Goal: Task Accomplishment & Management: Manage account settings

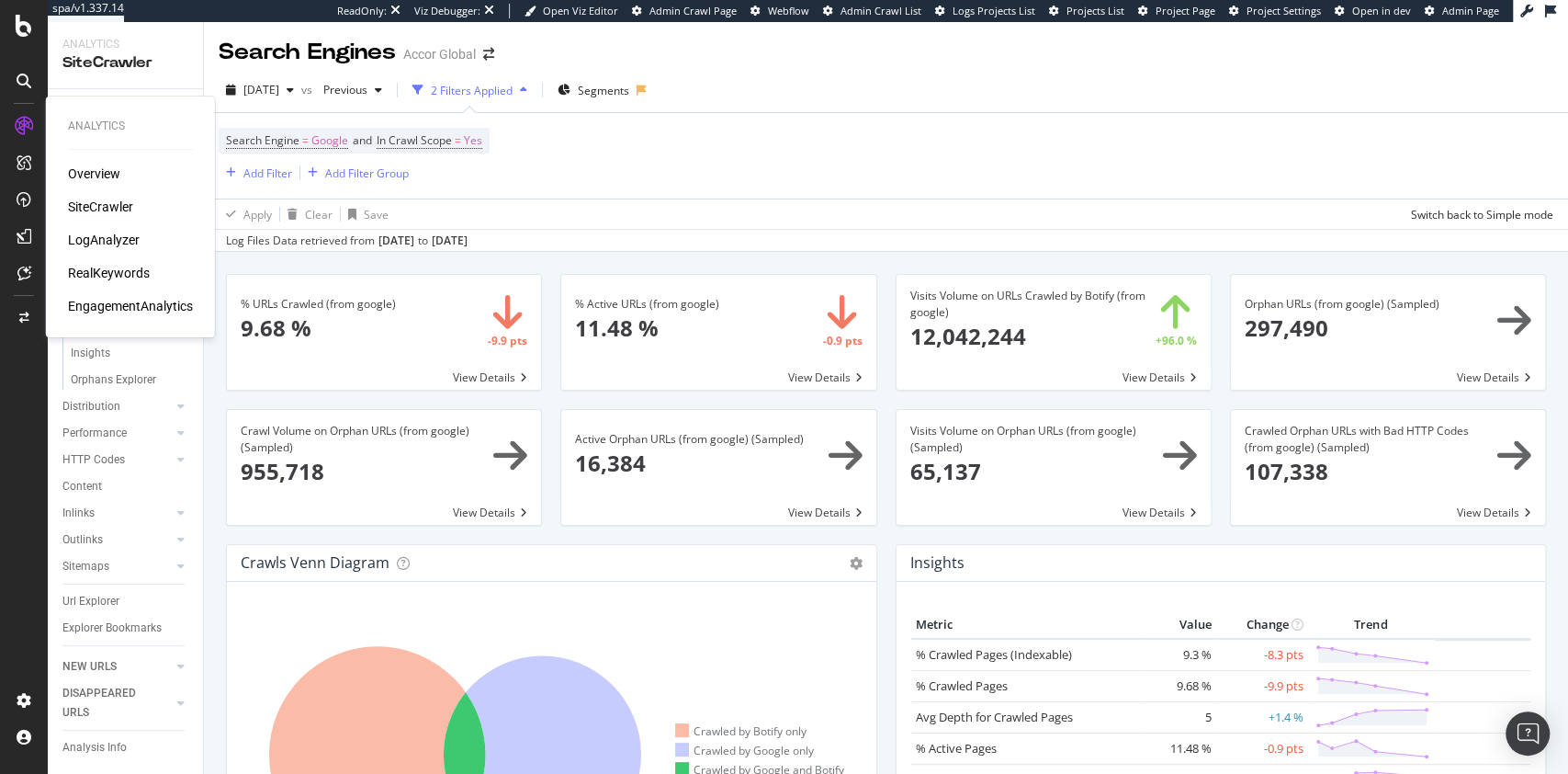
click at [121, 278] on div "RealKeywords" at bounding box center [109, 272] width 82 height 18
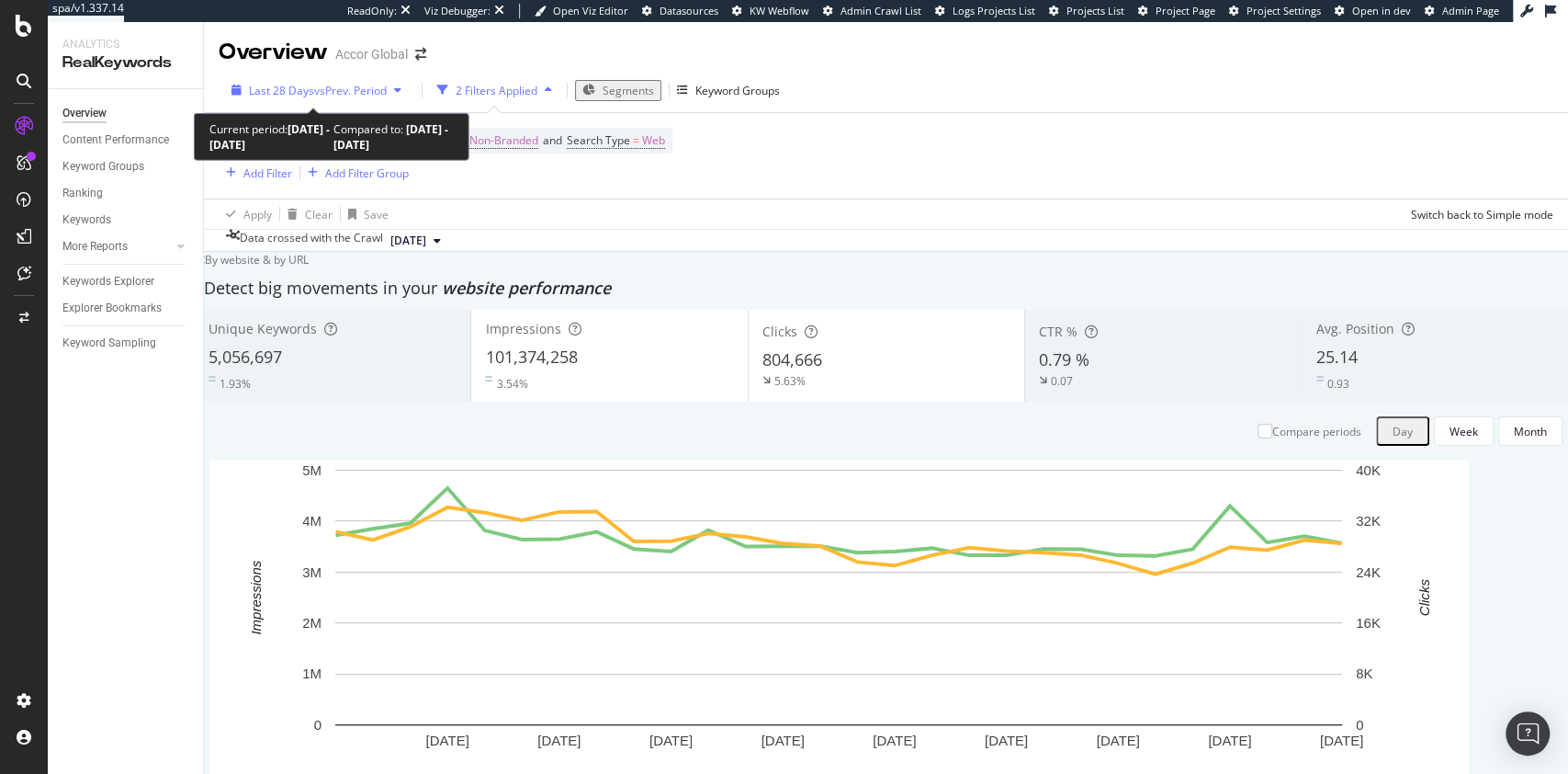
click at [340, 91] on span "vs Prev. Period" at bounding box center [350, 91] width 72 height 15
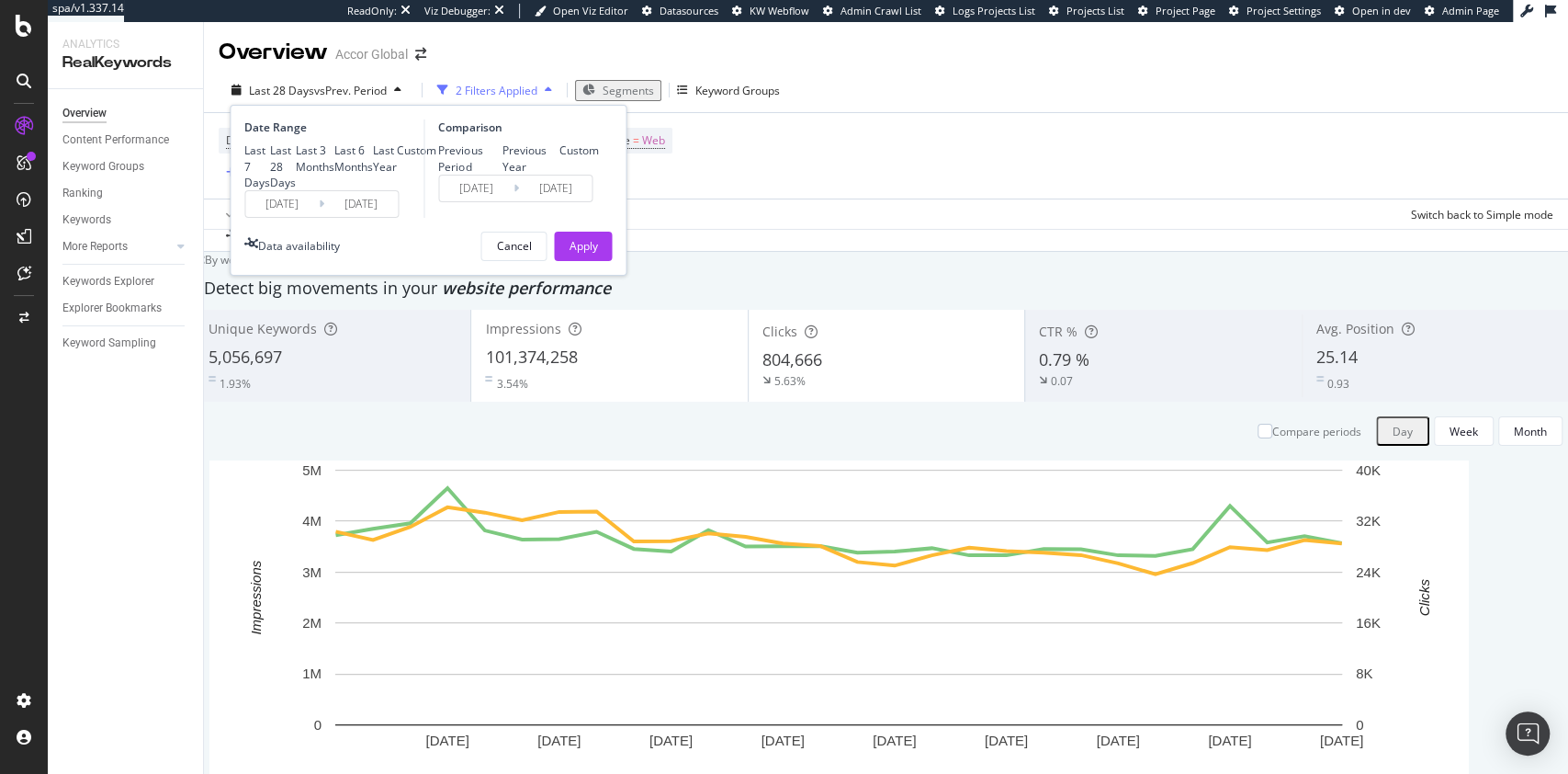
click at [373, 174] on div "Last Year" at bounding box center [384, 157] width 24 height 31
type input "2024/09/05"
type input "2023/09/06"
type input "2024/09/04"
click at [581, 261] on div "Apply" at bounding box center [583, 246] width 29 height 28
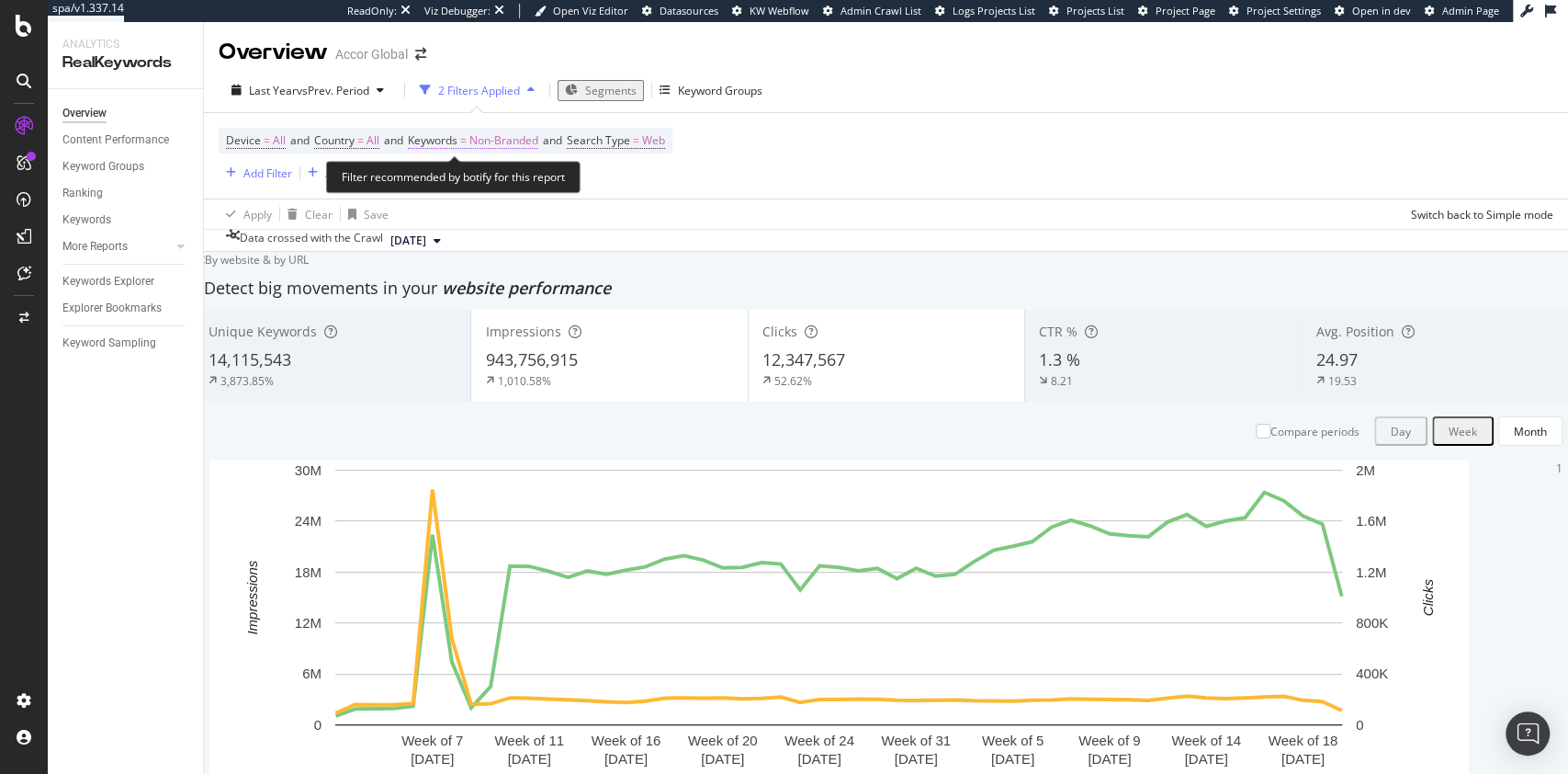
click at [512, 140] on span "Non-Branded" at bounding box center [504, 140] width 69 height 26
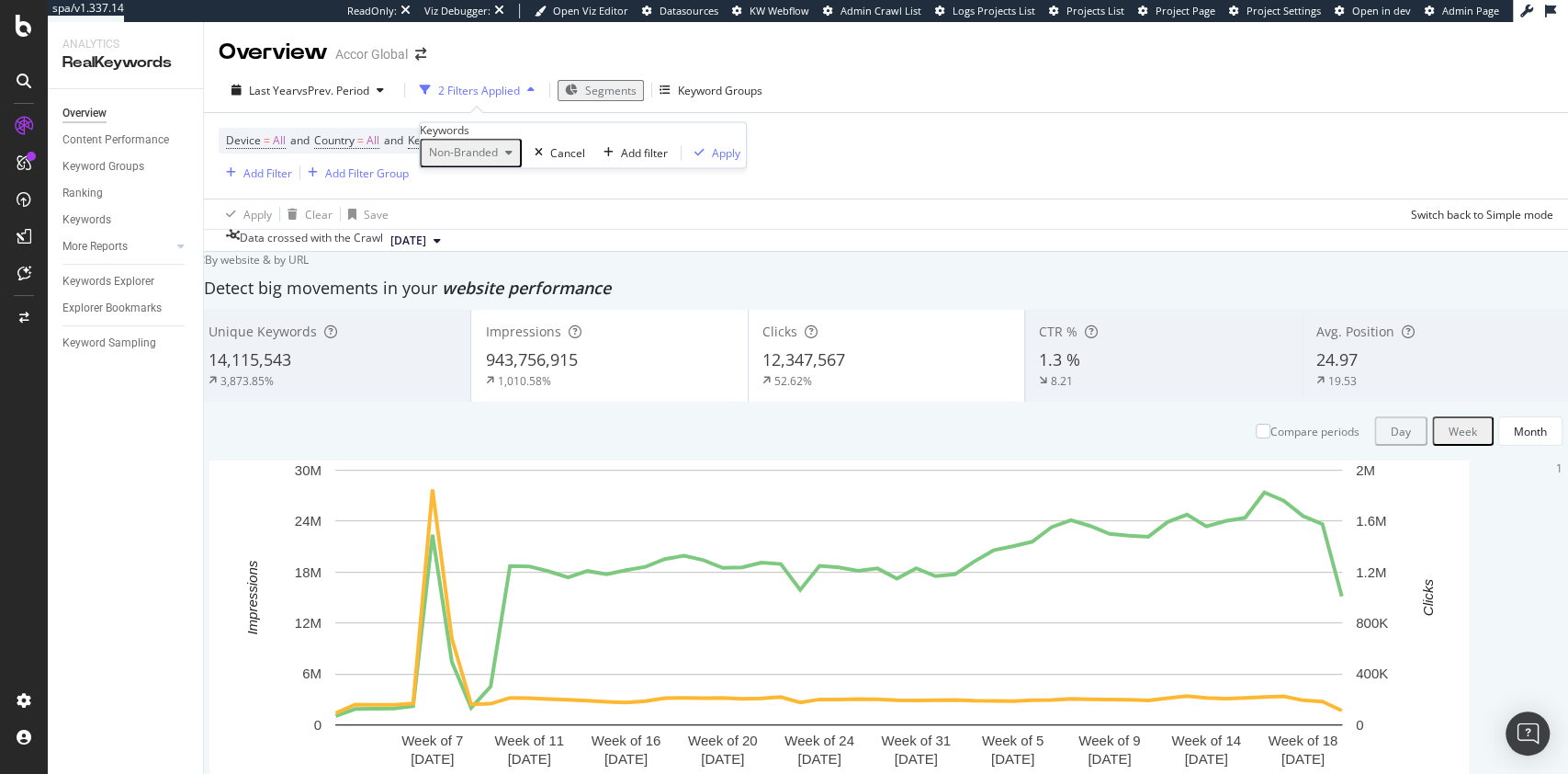
click at [498, 161] on span "Non-Branded" at bounding box center [460, 153] width 76 height 15
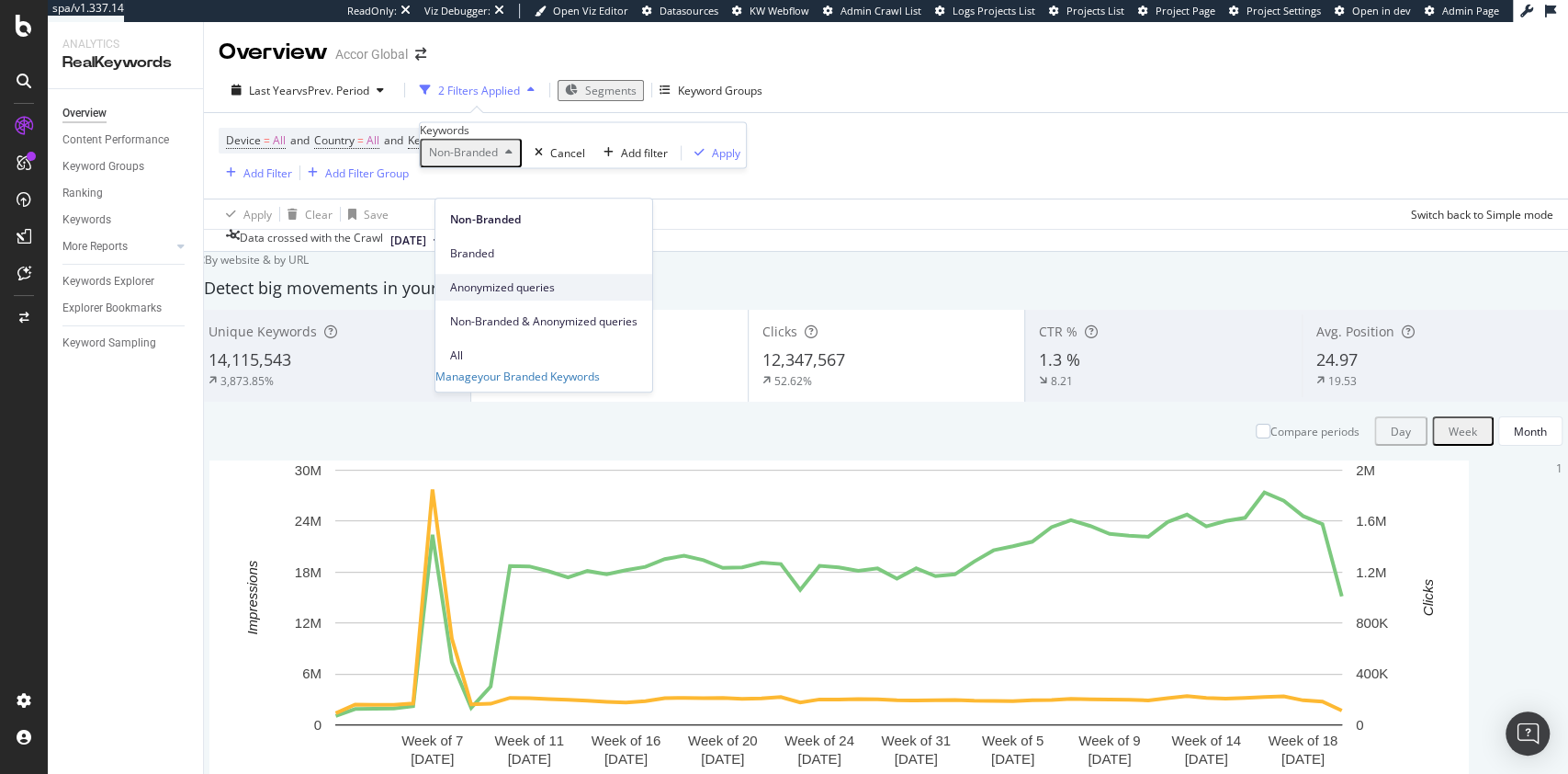
click at [494, 280] on span "Anonymized queries" at bounding box center [544, 287] width 187 height 16
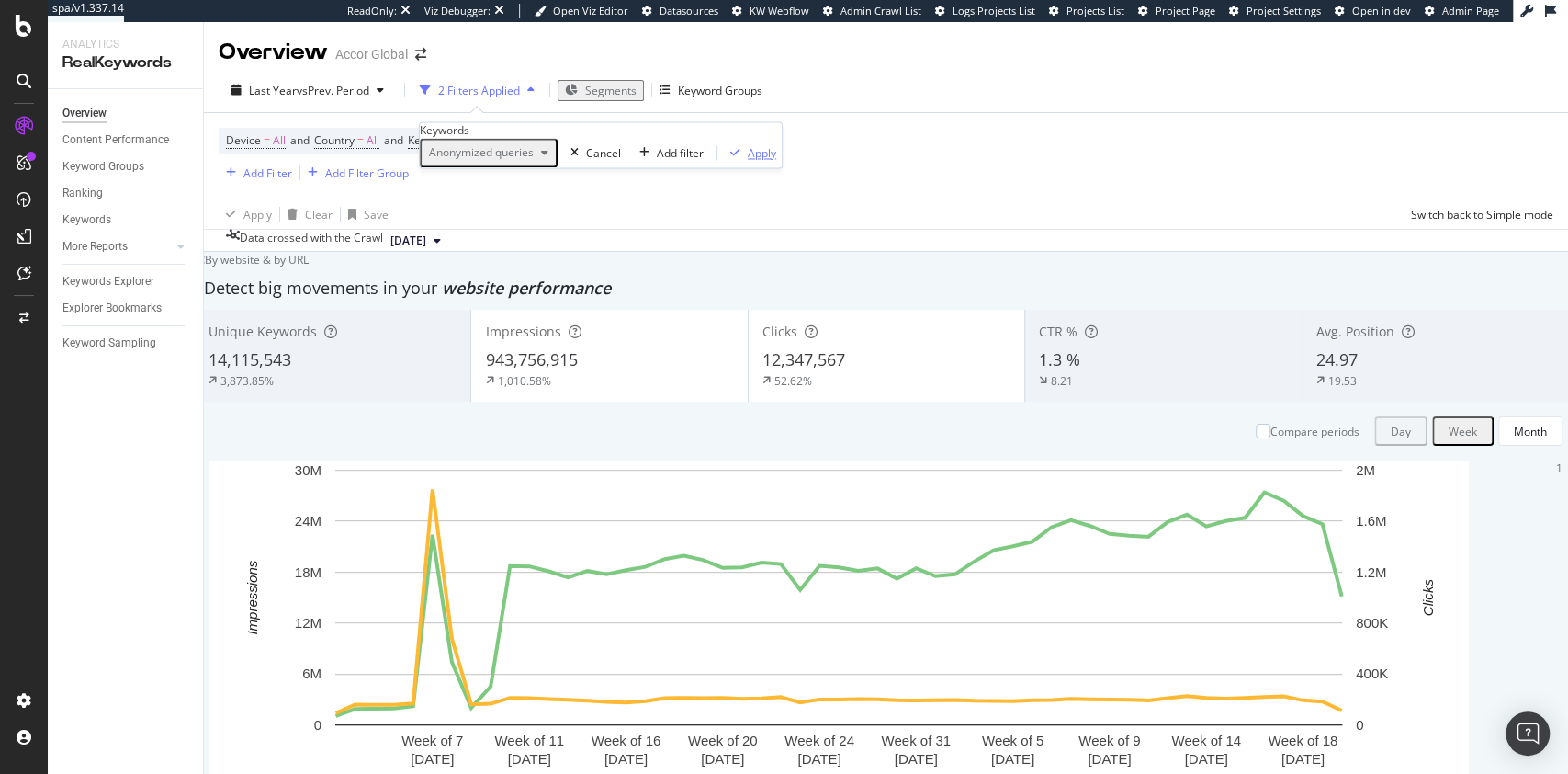
click at [748, 161] on div "Apply" at bounding box center [762, 153] width 29 height 15
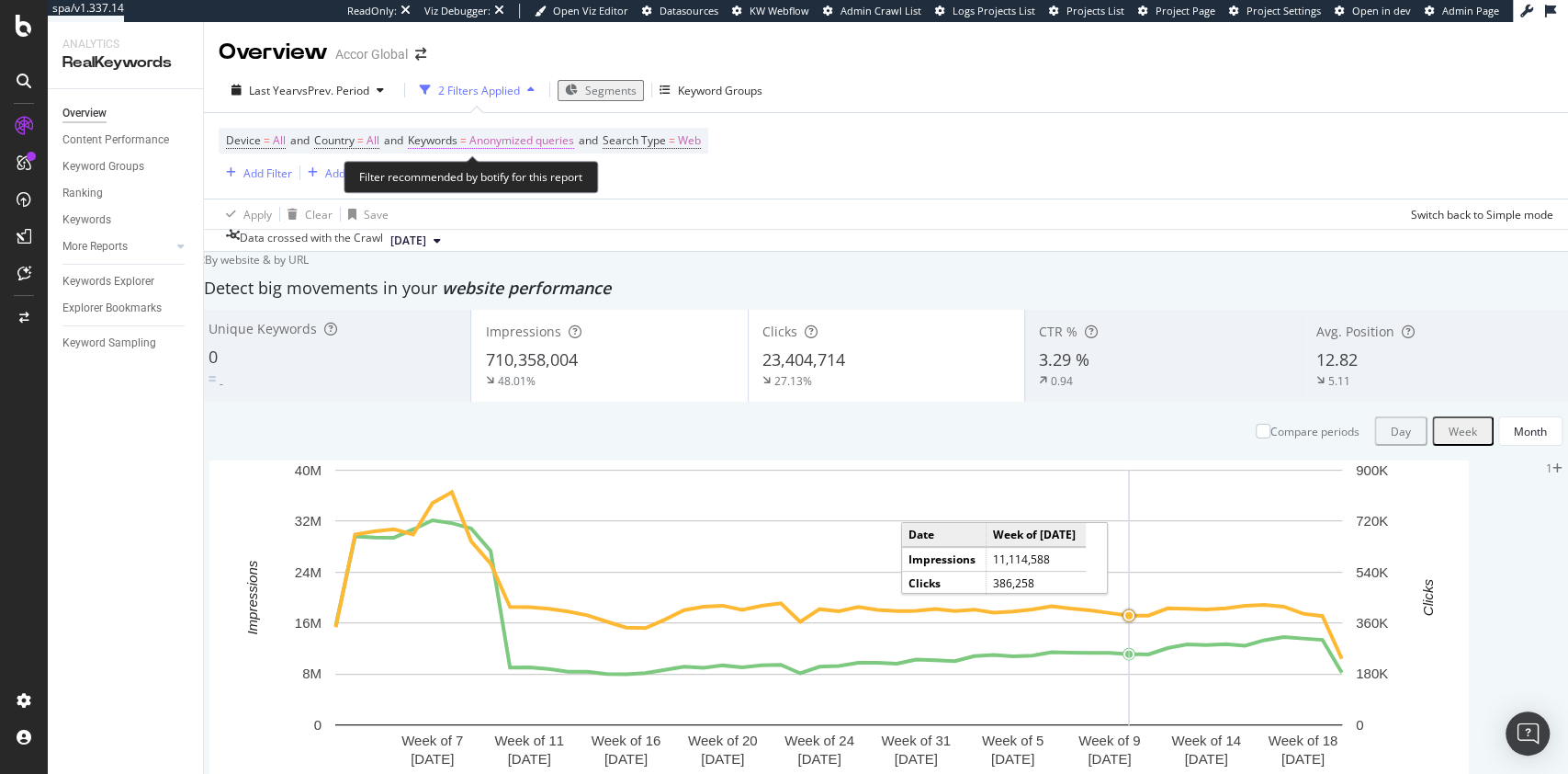
click at [496, 136] on span "Anonymized queries" at bounding box center [522, 140] width 105 height 26
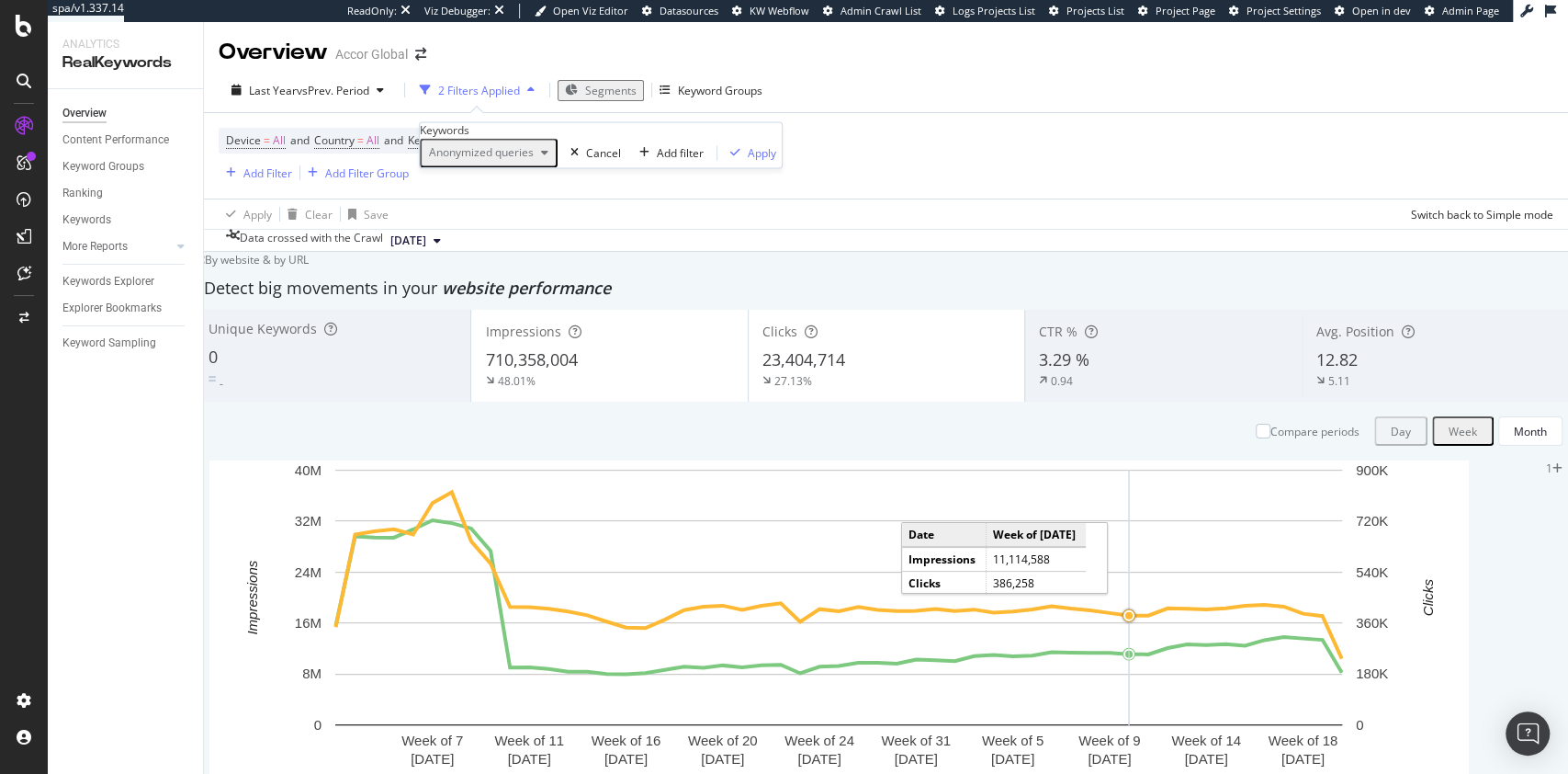
click at [490, 165] on div "Anonymized queries" at bounding box center [488, 153] width 134 height 24
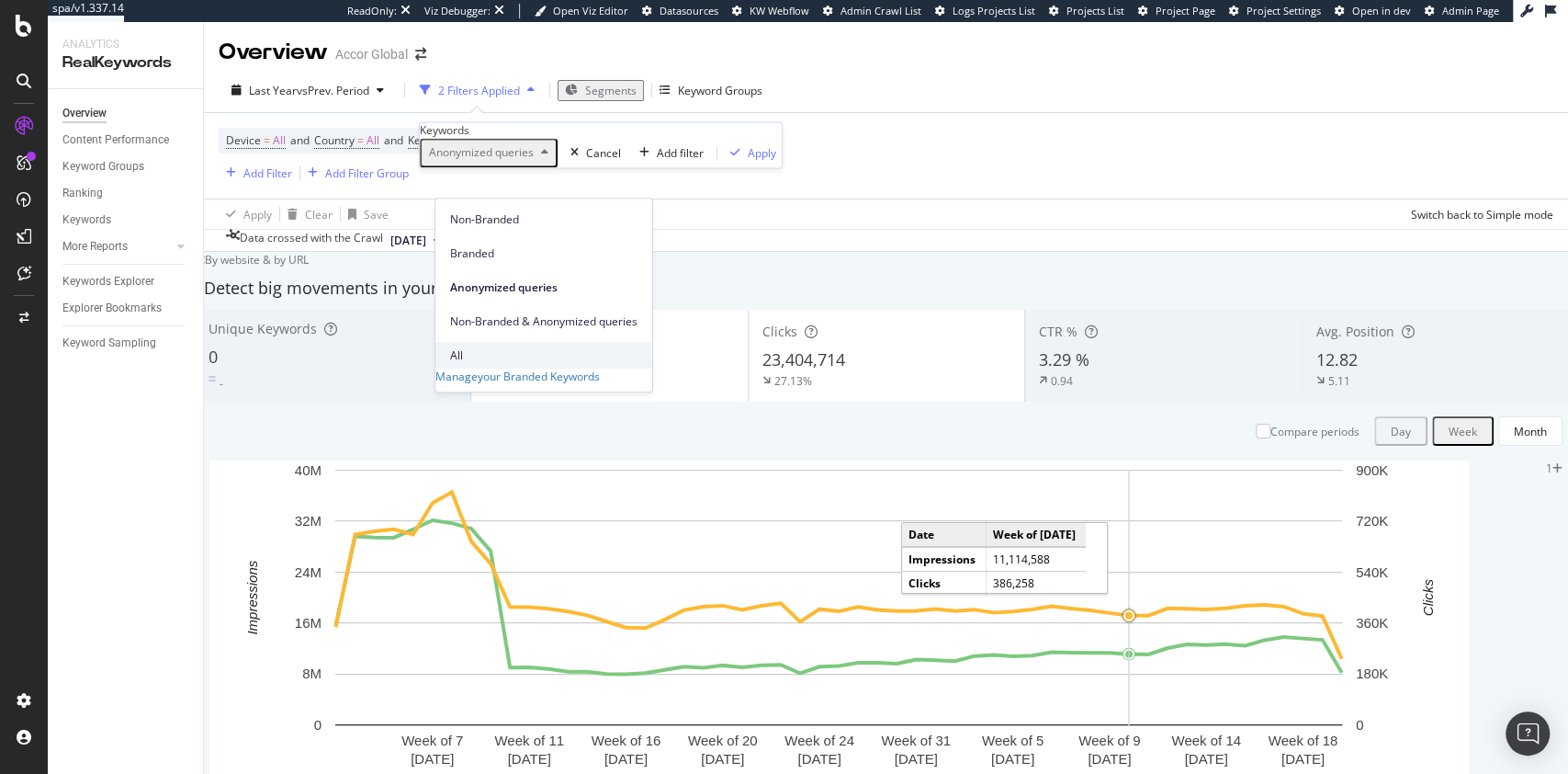
click at [492, 347] on span "All" at bounding box center [544, 355] width 187 height 16
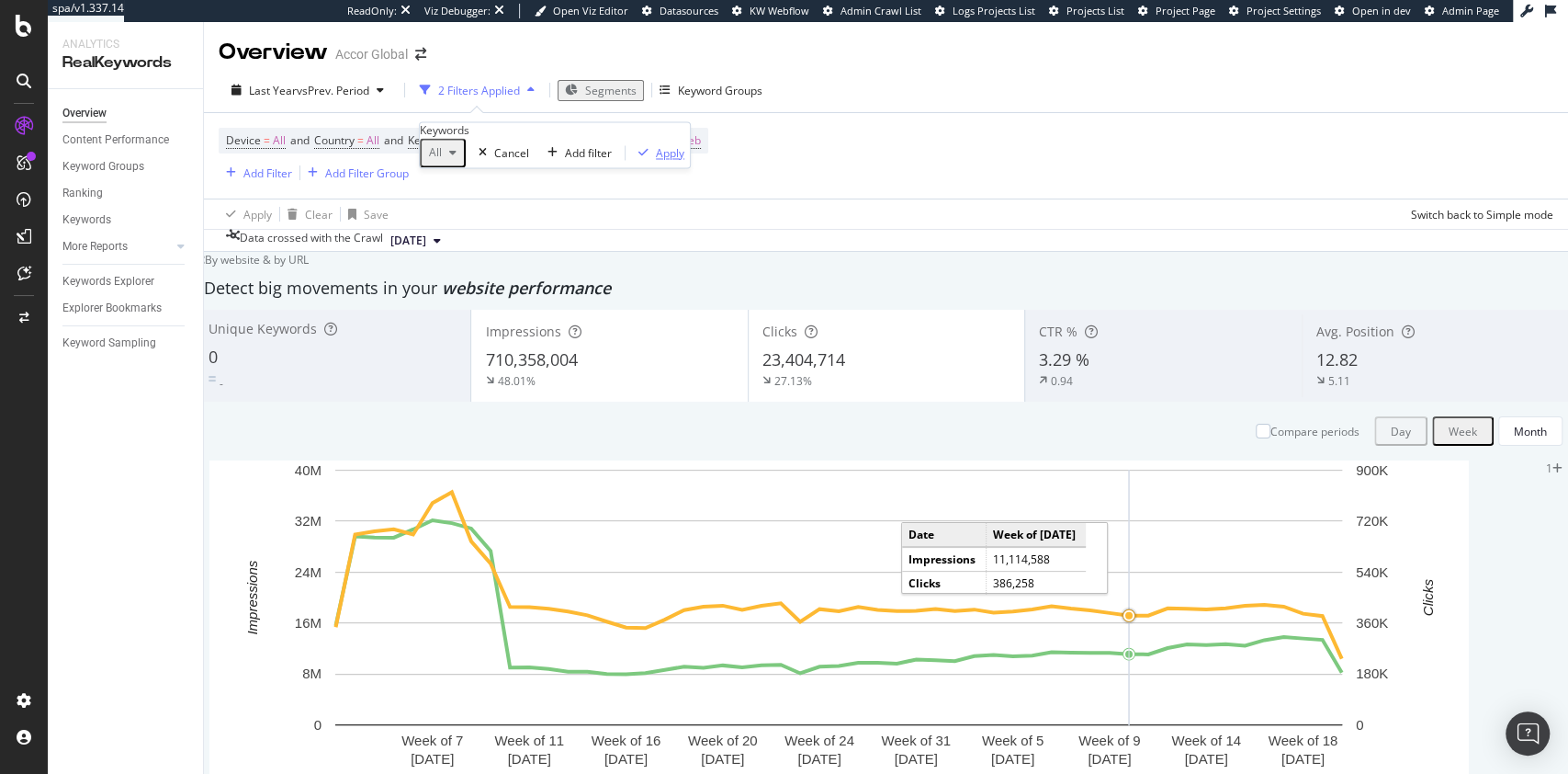
click at [656, 161] on div "Apply" at bounding box center [671, 153] width 29 height 15
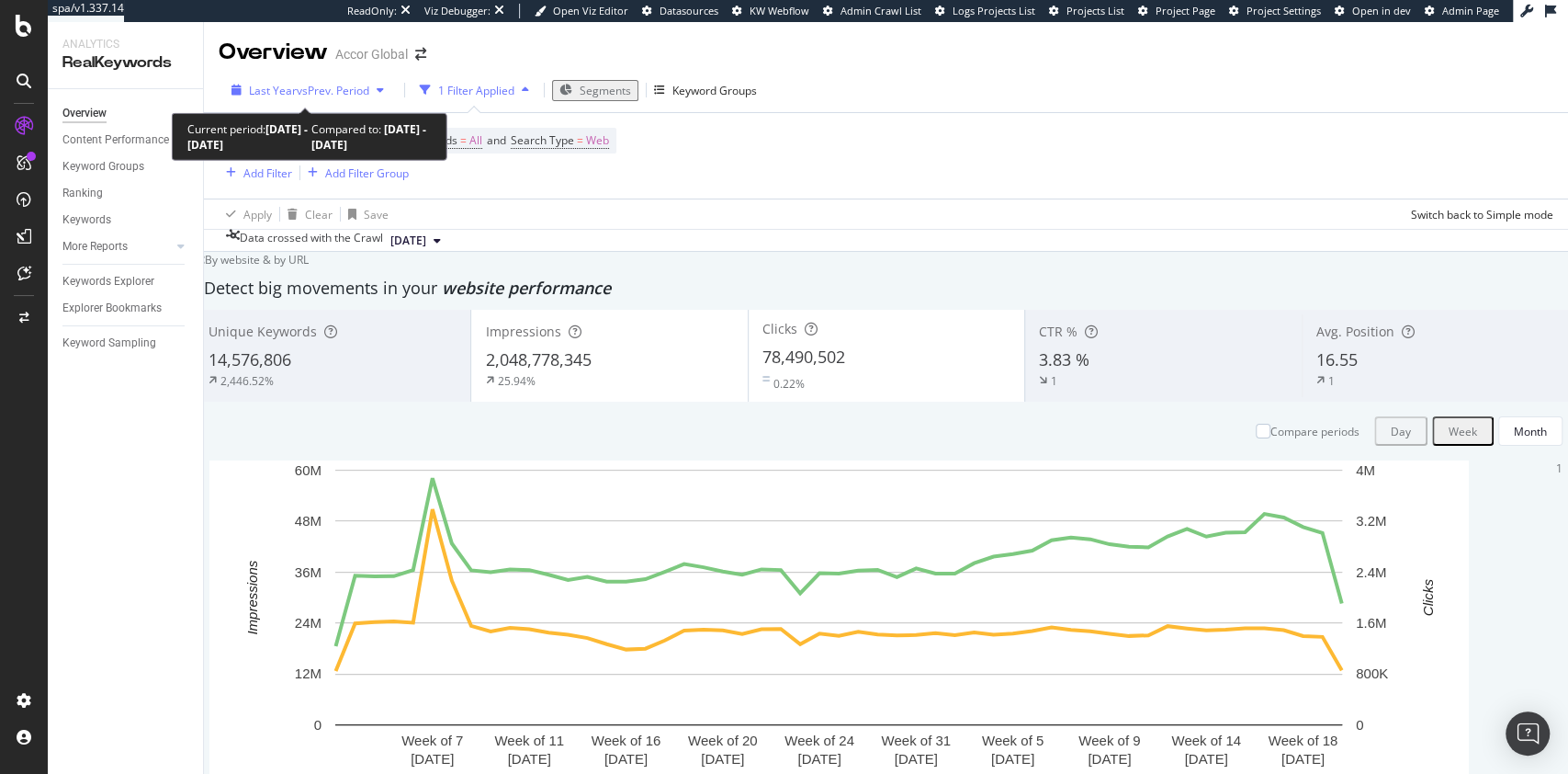
click at [345, 89] on span "vs Prev. Period" at bounding box center [333, 91] width 72 height 15
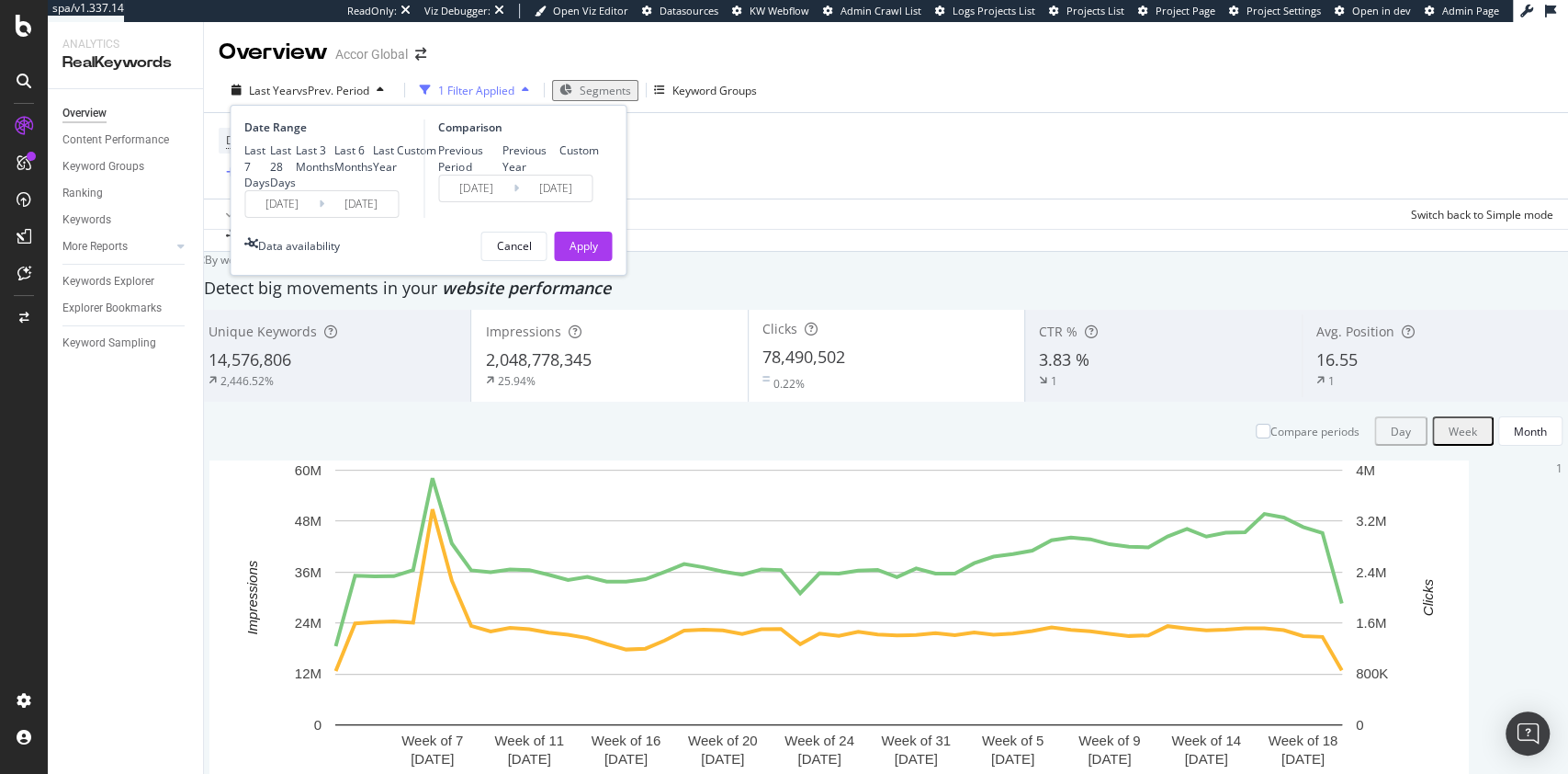
click at [503, 173] on div "Previous Year" at bounding box center [531, 157] width 57 height 31
type input "2023/09/07"
type input "2024/09/05"
click at [596, 254] on div "Apply" at bounding box center [583, 245] width 29 height 15
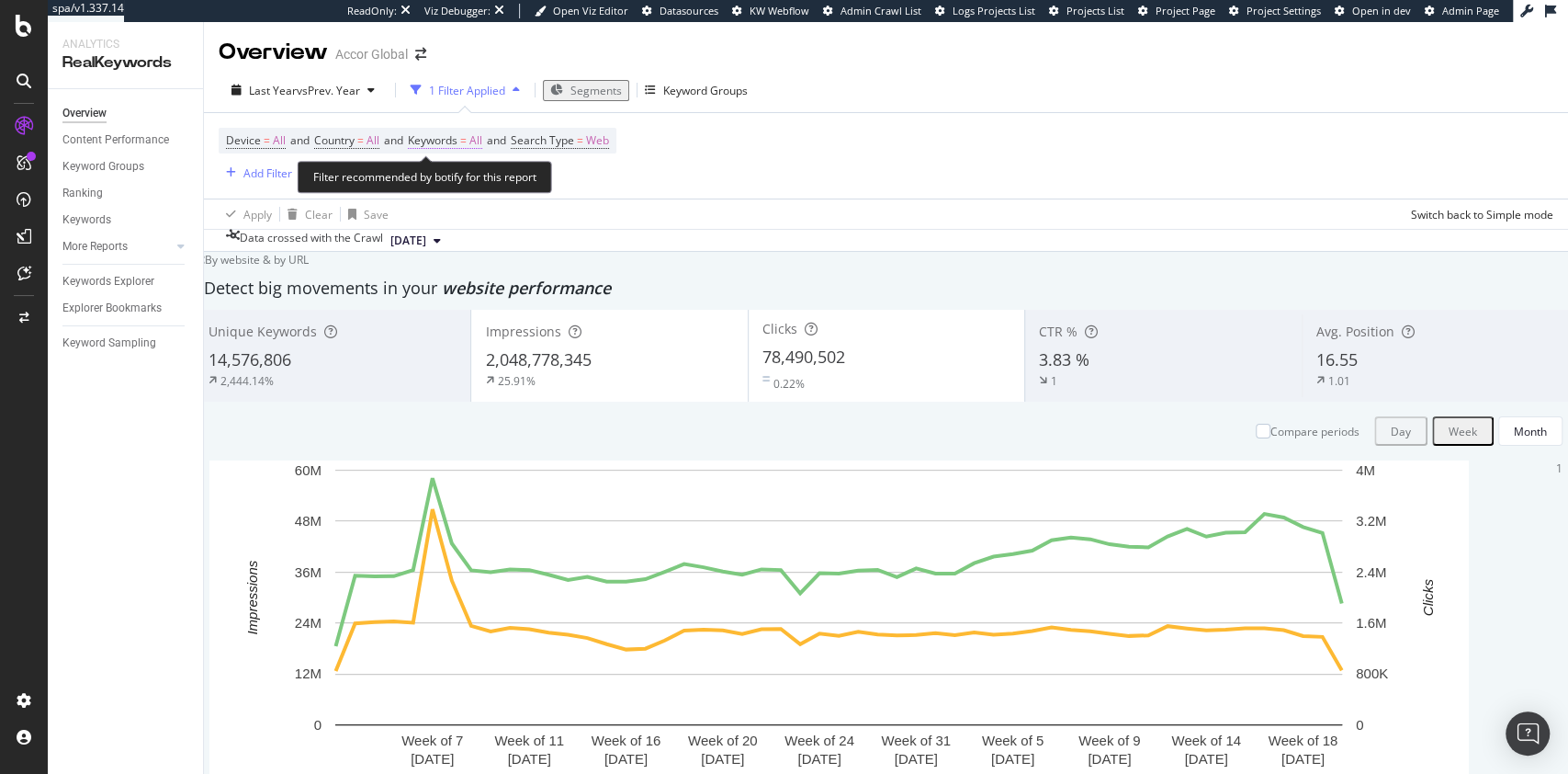
click at [458, 137] on span "Keywords" at bounding box center [433, 140] width 50 height 15
click at [457, 159] on icon "button" at bounding box center [453, 154] width 8 height 11
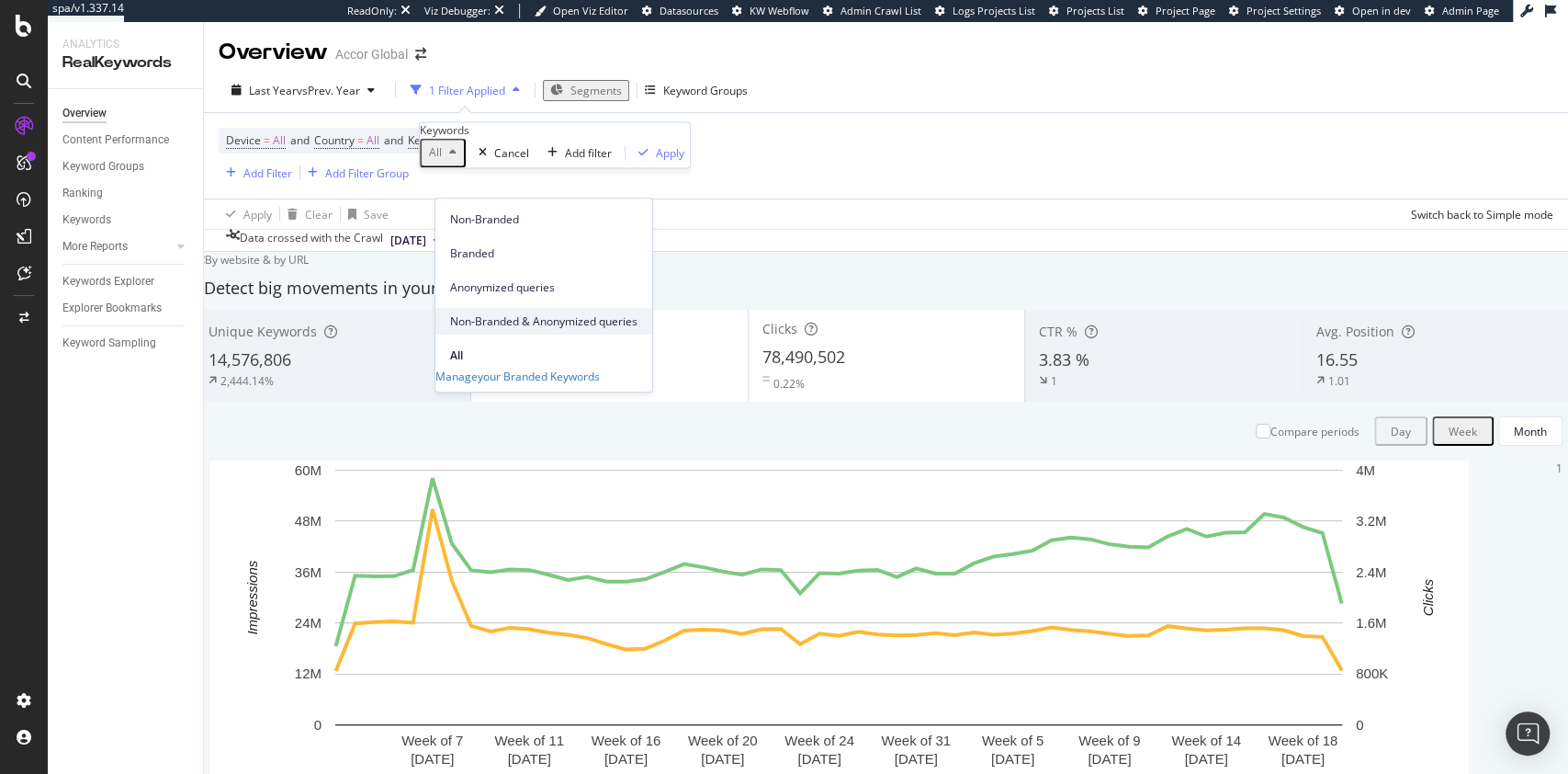
click at [538, 313] on span "Non-Branded & Anonymized queries" at bounding box center [544, 321] width 187 height 16
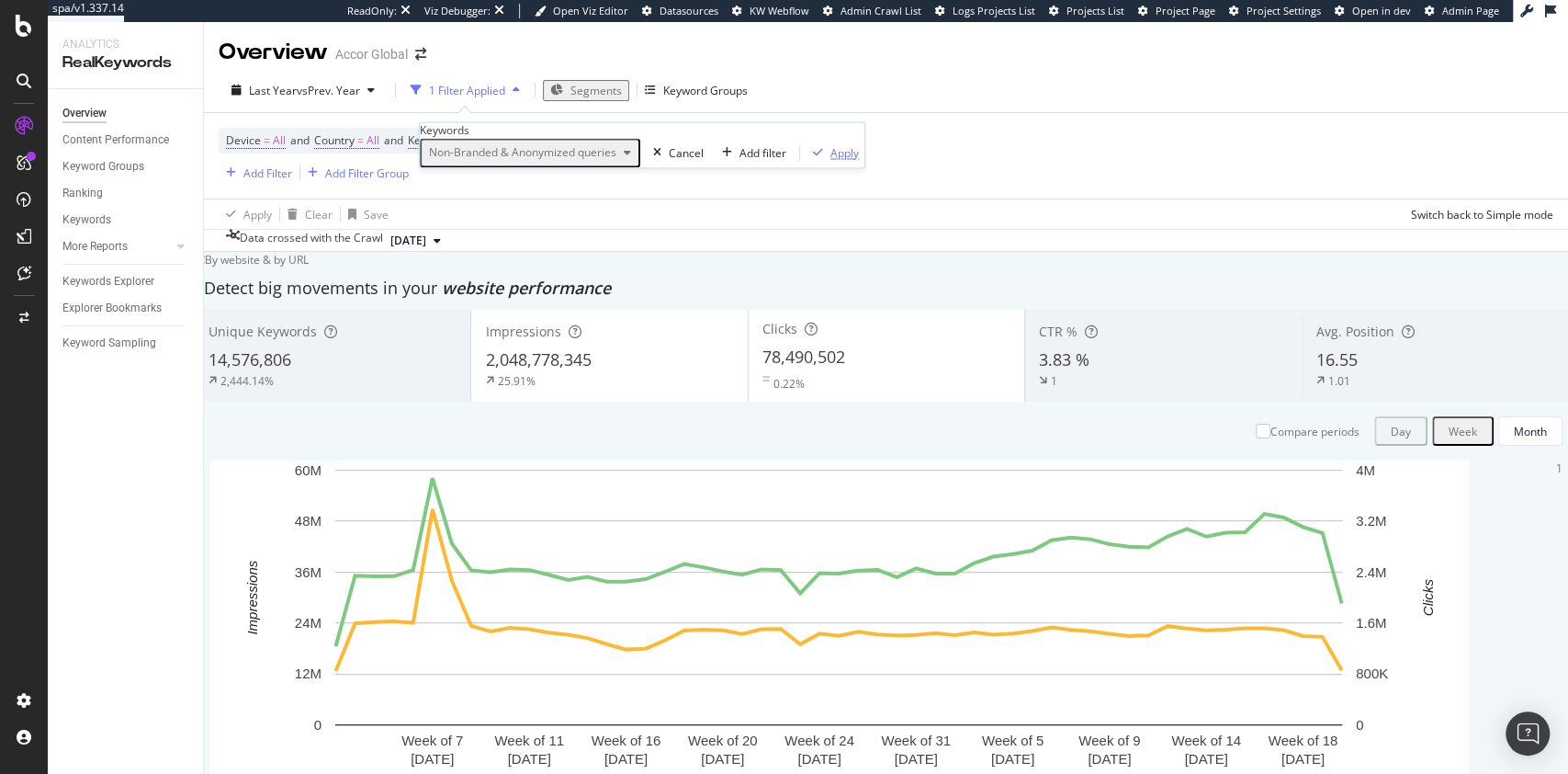
click at [831, 161] on div "Apply" at bounding box center [845, 153] width 29 height 15
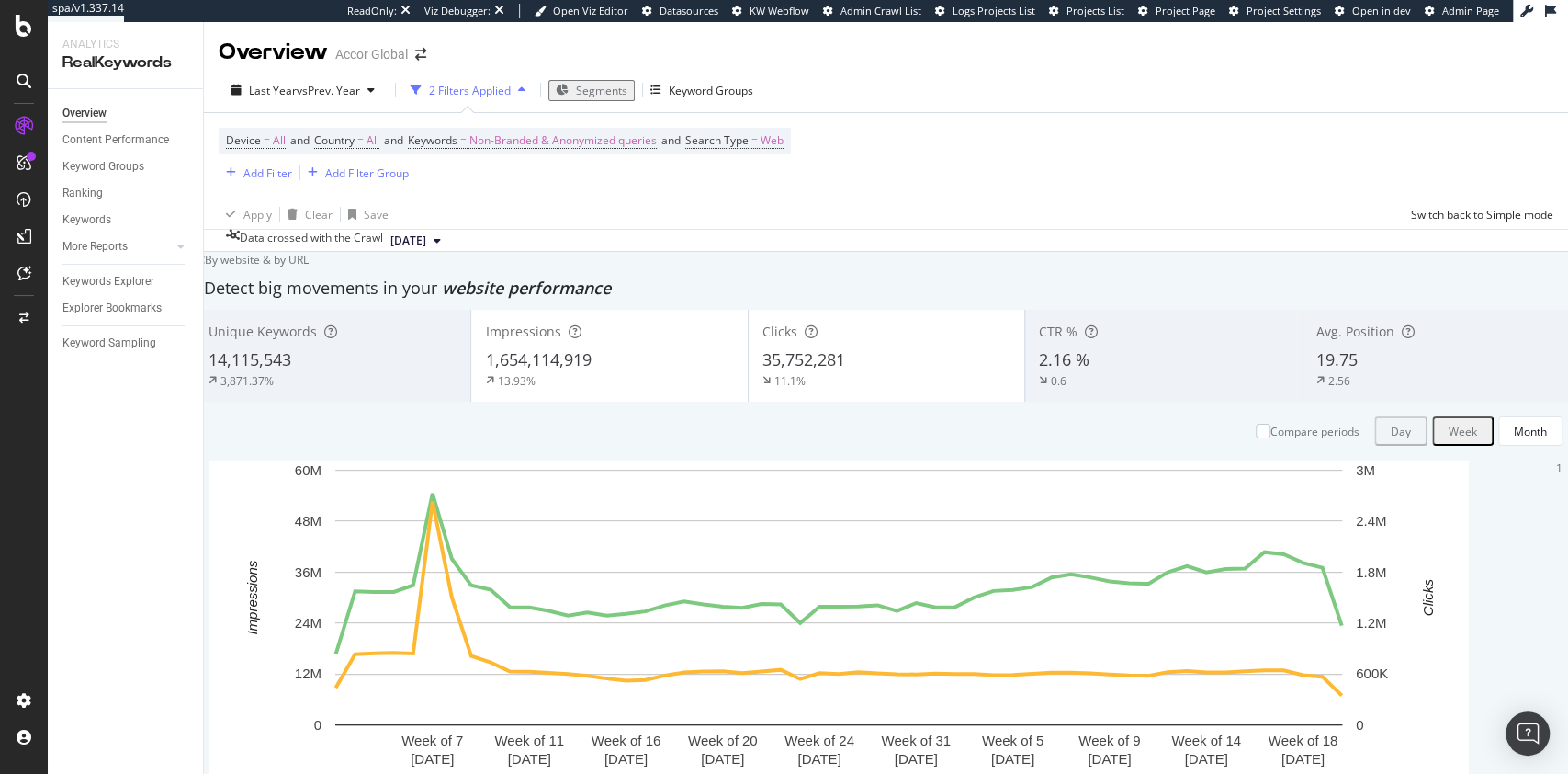
scroll to position [59, 0]
click at [613, 128] on span "Non-Branded & Anonymized queries" at bounding box center [563, 140] width 187 height 26
click at [582, 114] on span "Non-Branded & Anonymized queries" at bounding box center [519, 106] width 195 height 15
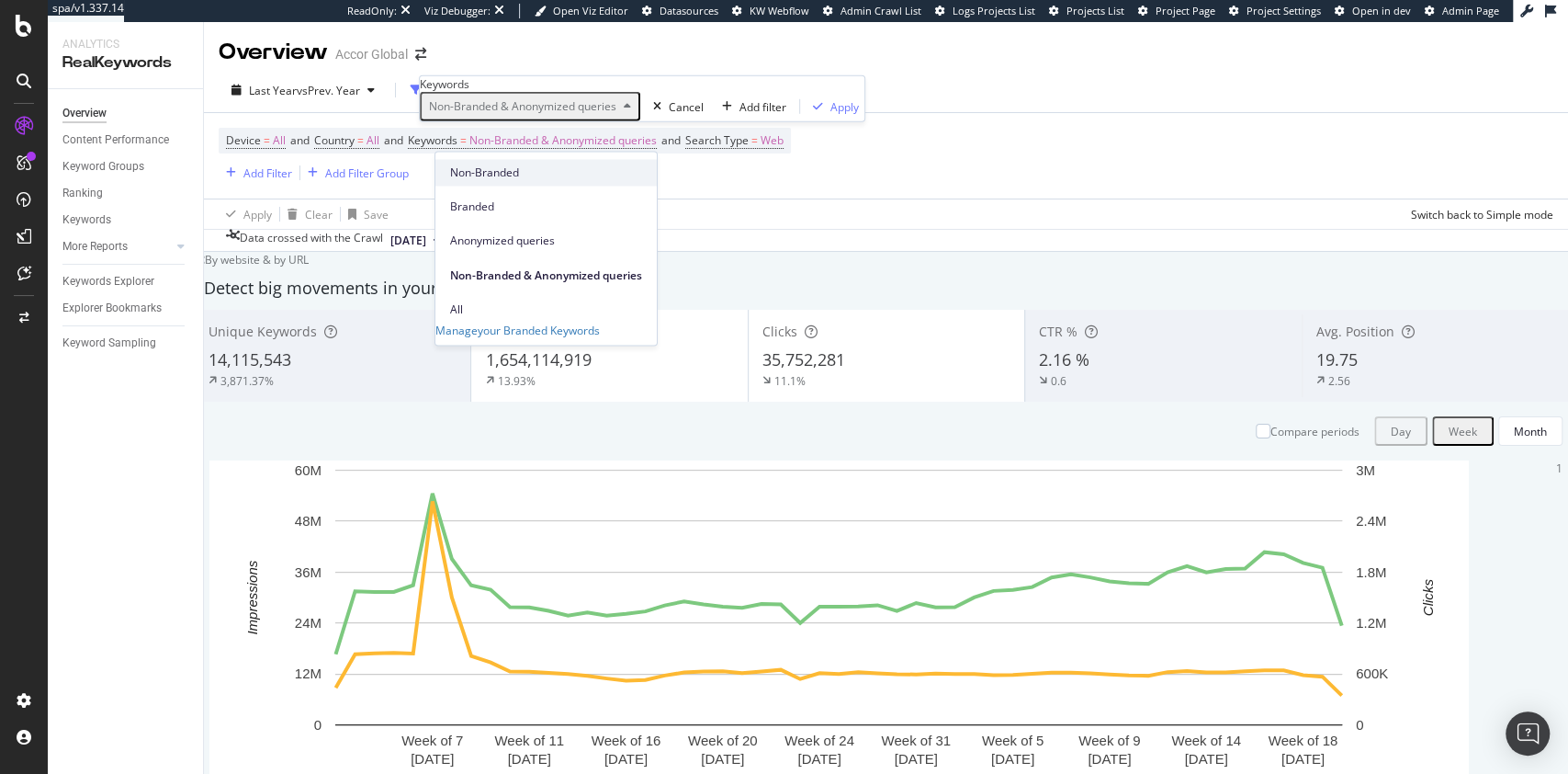
click at [559, 168] on span "Non-Branded" at bounding box center [546, 172] width 192 height 16
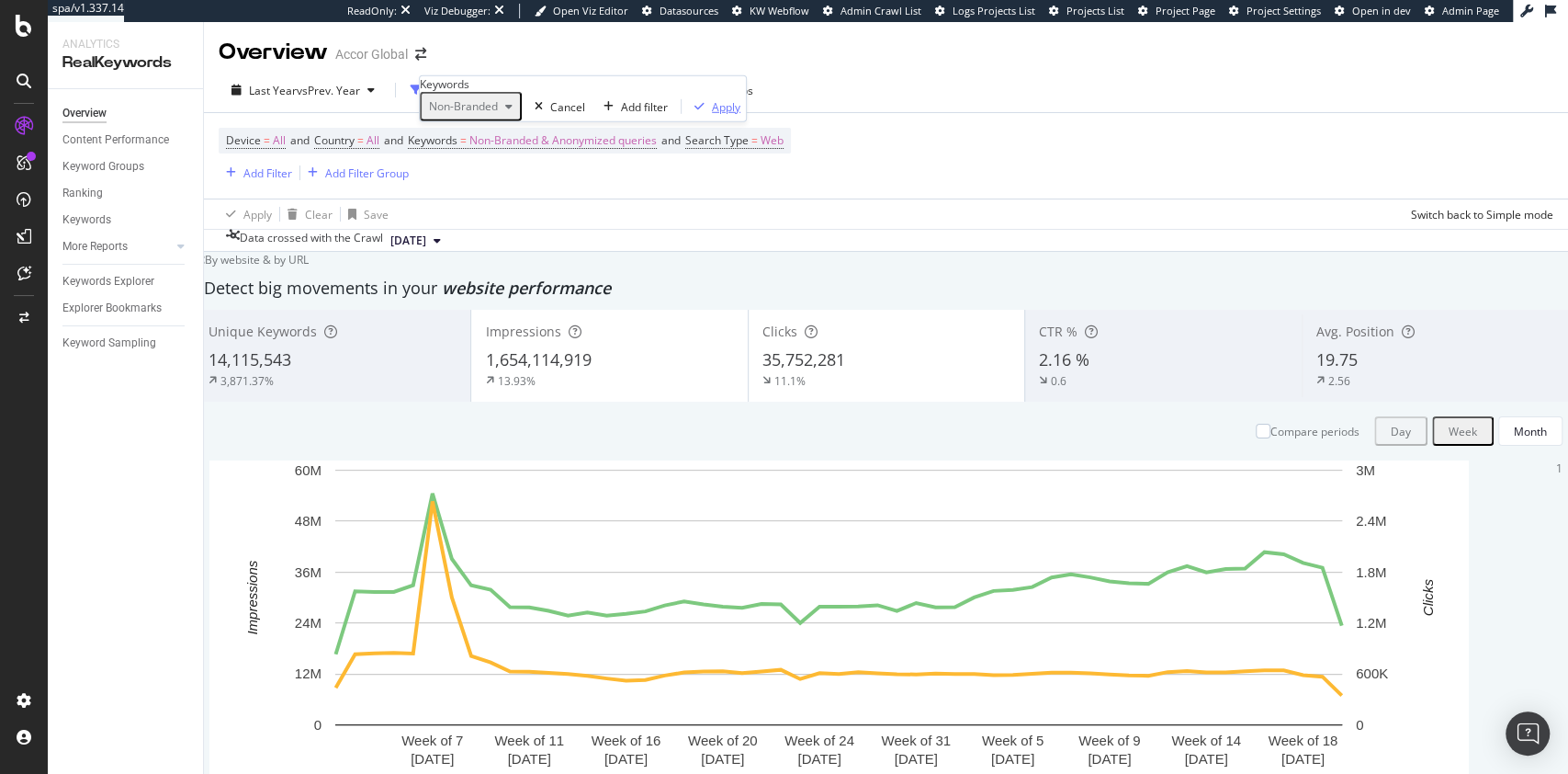
click at [712, 114] on div "Apply" at bounding box center [726, 106] width 29 height 15
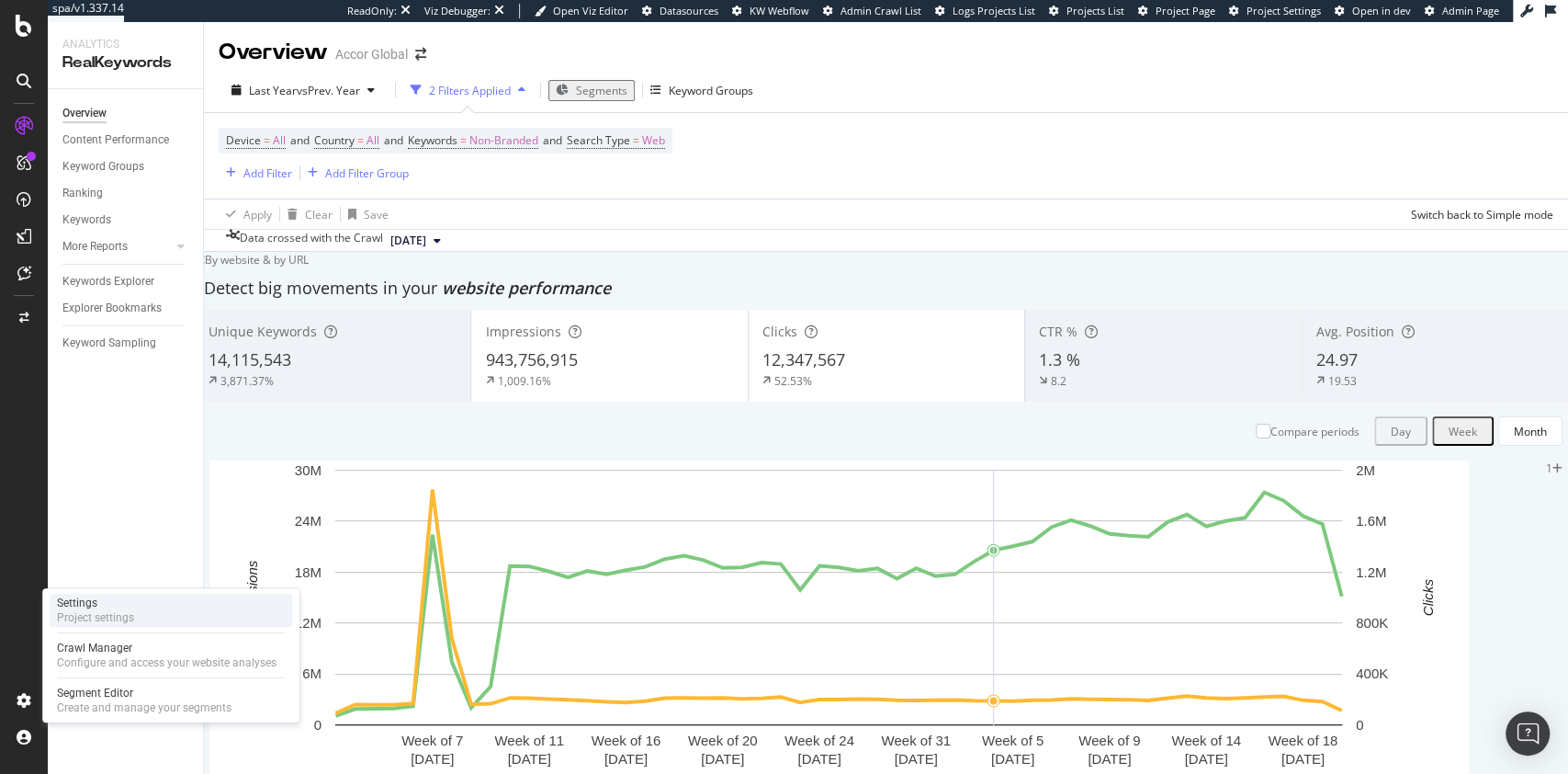
click at [95, 621] on div "Project settings" at bounding box center [95, 617] width 77 height 14
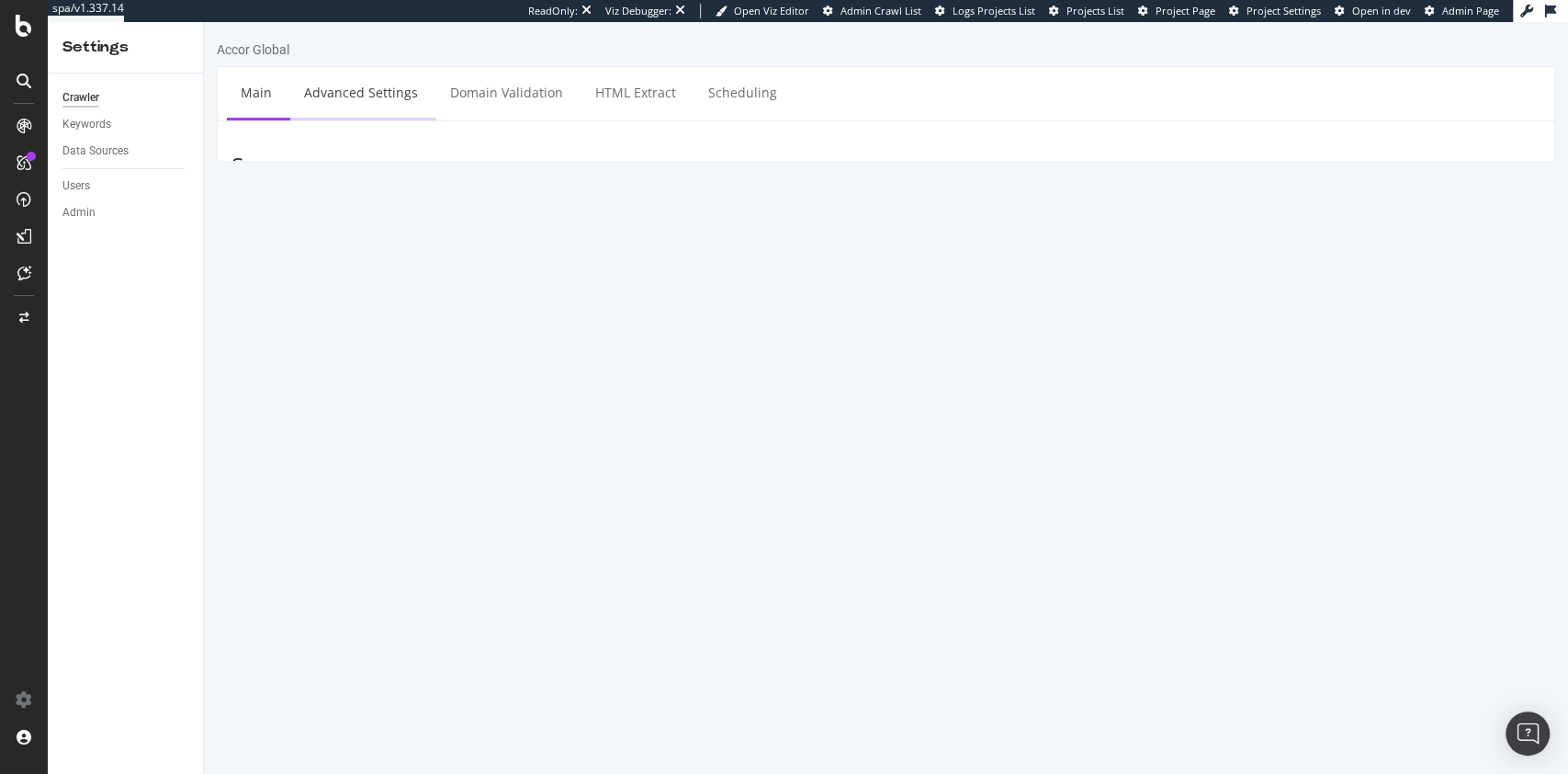
click at [382, 96] on link "Advanced Settings" at bounding box center [361, 92] width 141 height 51
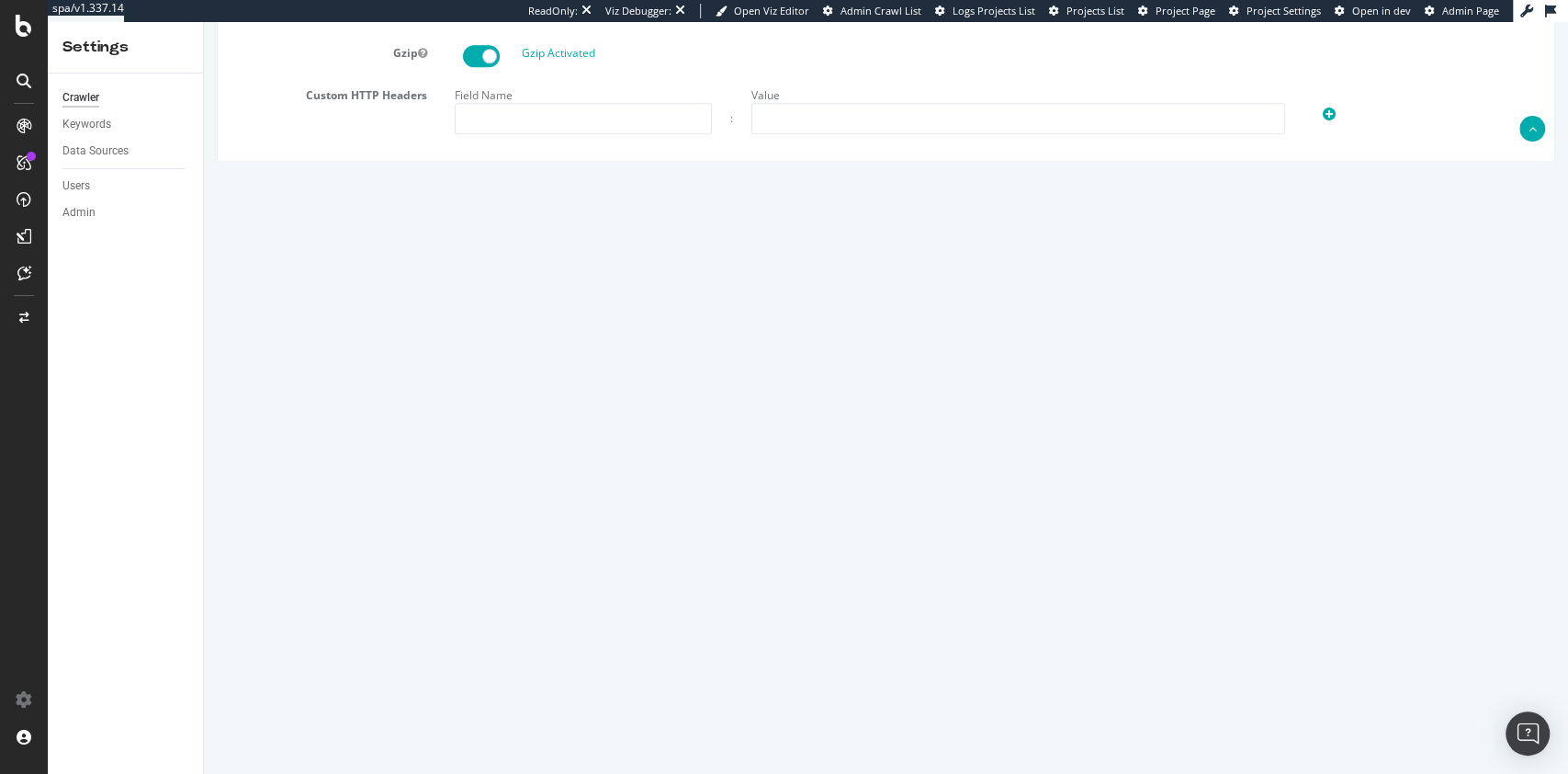
scroll to position [1288, 0]
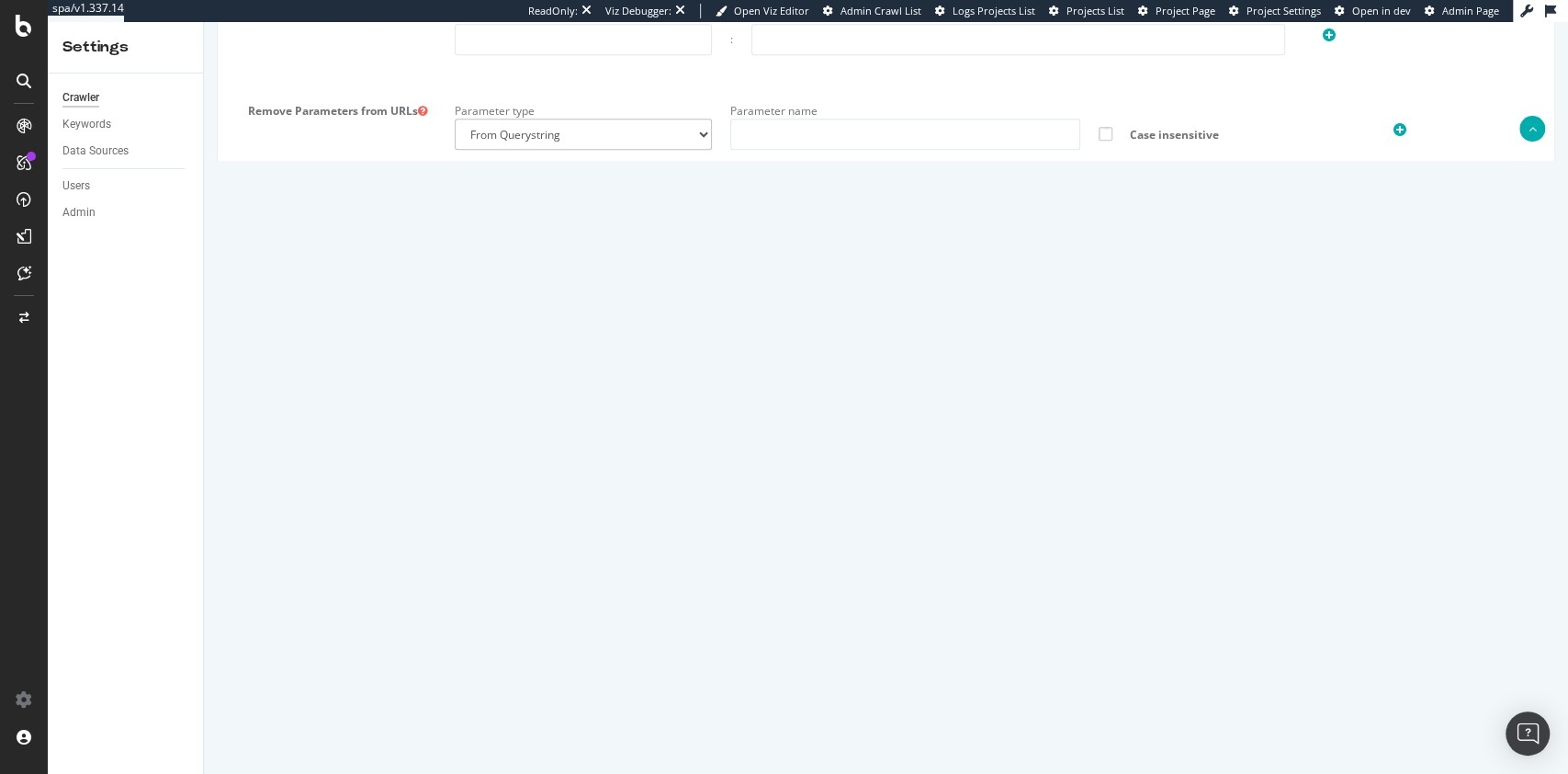
click at [821, 507] on textarea "{ "flags": [ "cube", "prr_retry_on_client_error" ], "beta": { "pap_mini_rules":…" at bounding box center [998, 535] width 1086 height 170
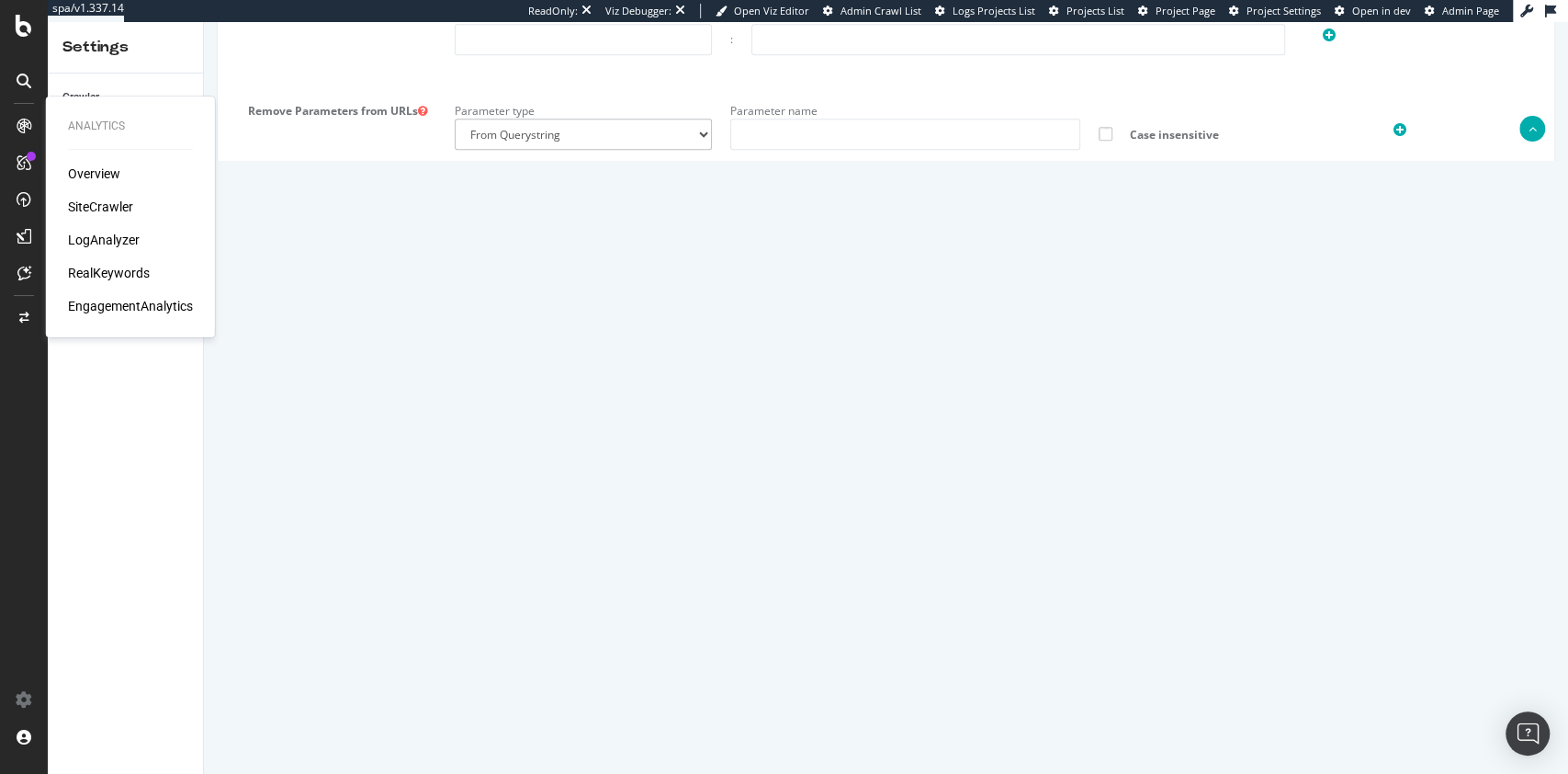
click at [91, 199] on div "SiteCrawler" at bounding box center [100, 206] width 65 height 18
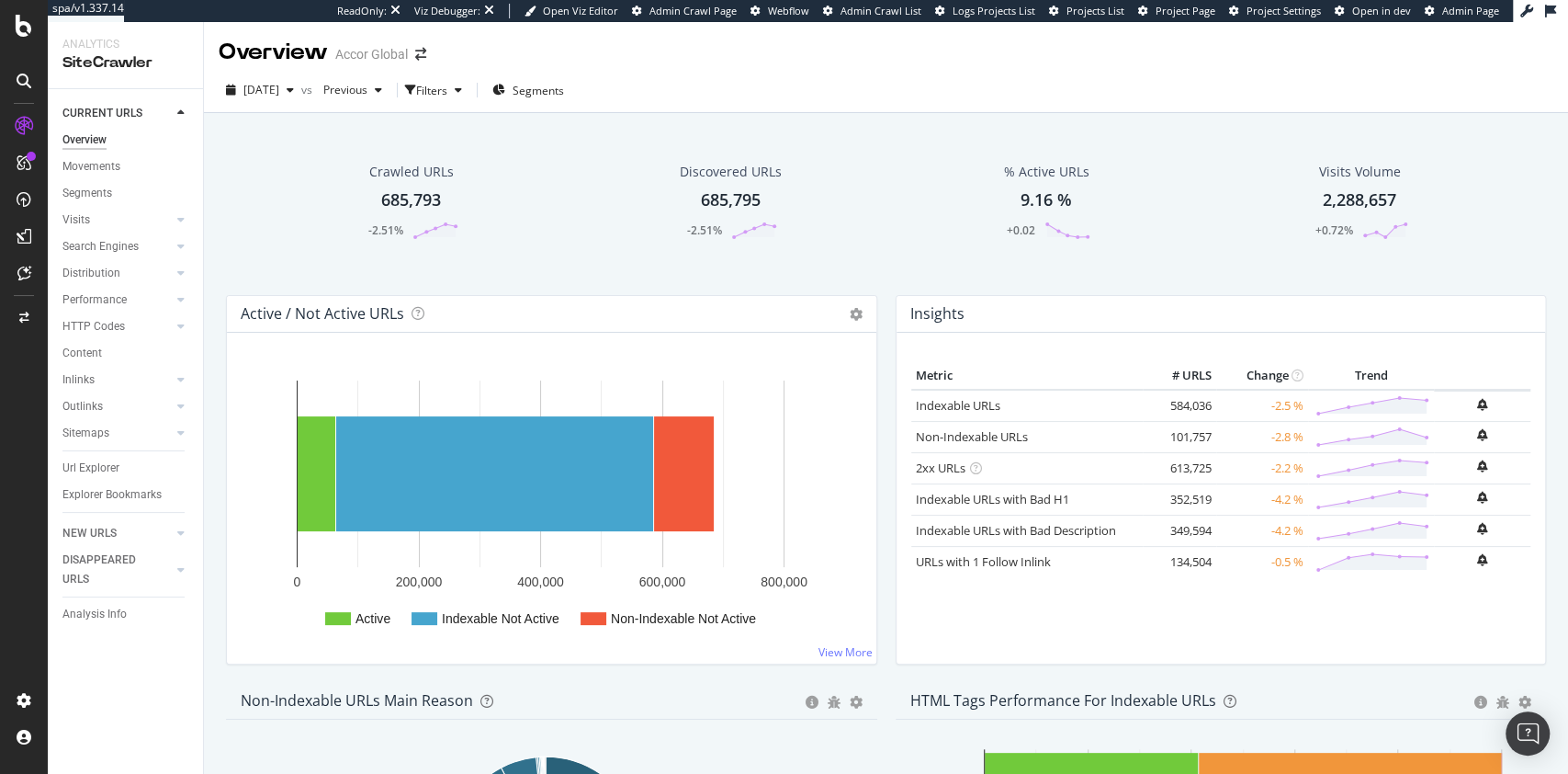
click at [175, 312] on div "Overview Movements Segments Visits Analysis Orphan URLs Search Engines Top Char…" at bounding box center [132, 324] width 140 height 393
click at [177, 304] on icon at bounding box center [181, 300] width 8 height 11
click at [95, 322] on div "Top Charts" at bounding box center [97, 326] width 54 height 19
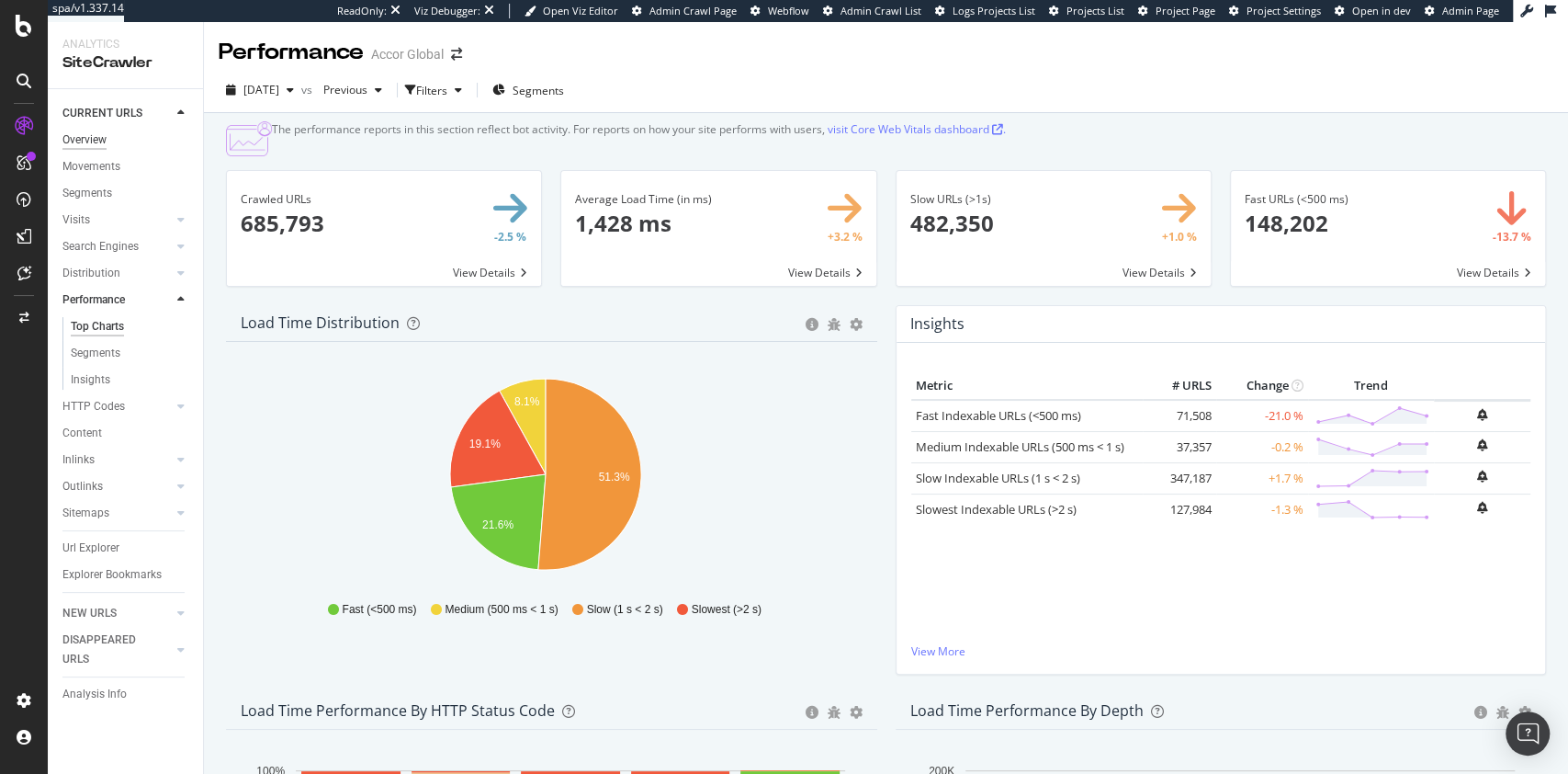
click at [95, 139] on div "Overview" at bounding box center [84, 140] width 44 height 19
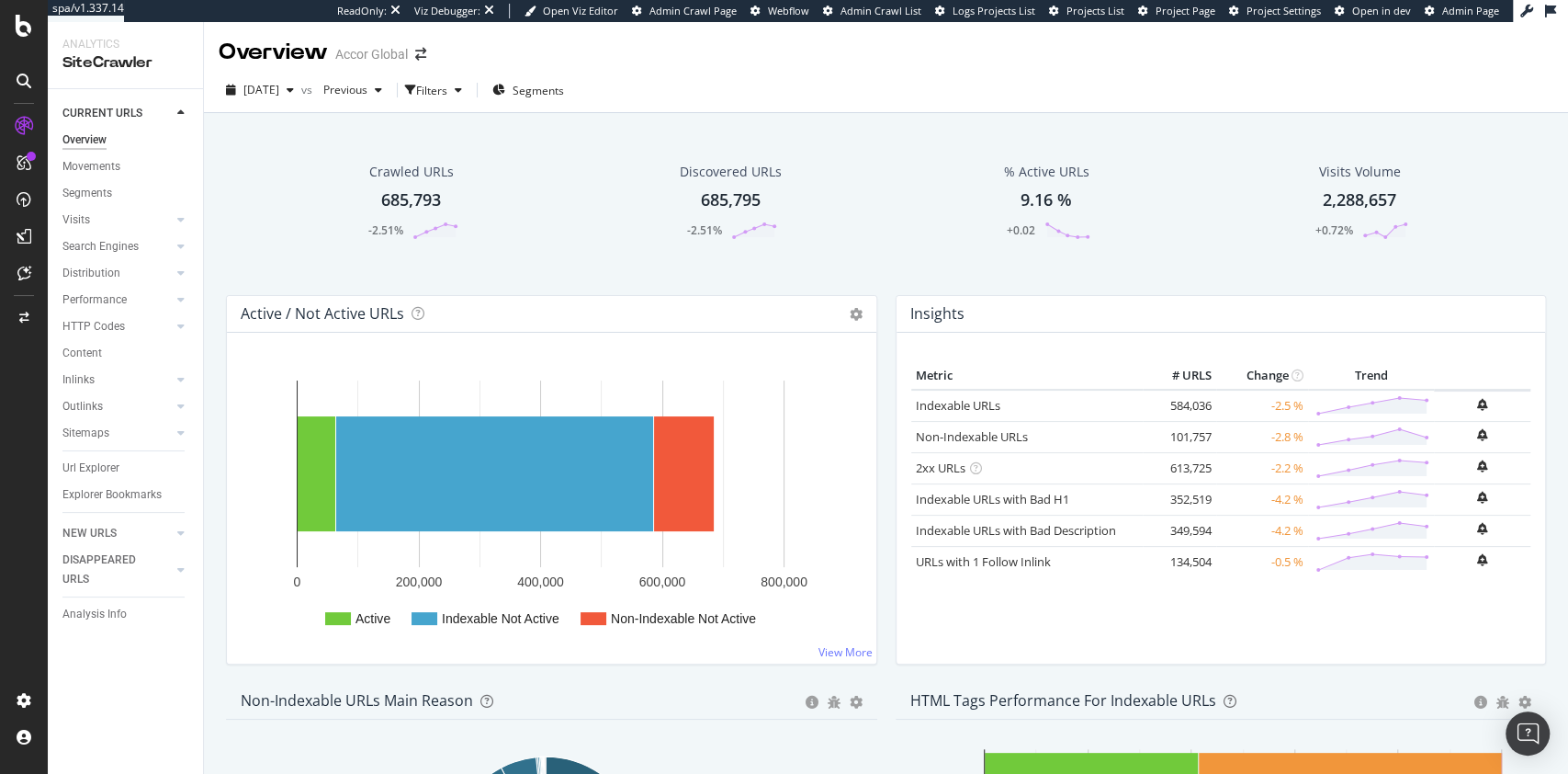
click at [913, 88] on div "2025 Sep. 3rd vs Previous Filters Segments" at bounding box center [886, 94] width 1364 height 37
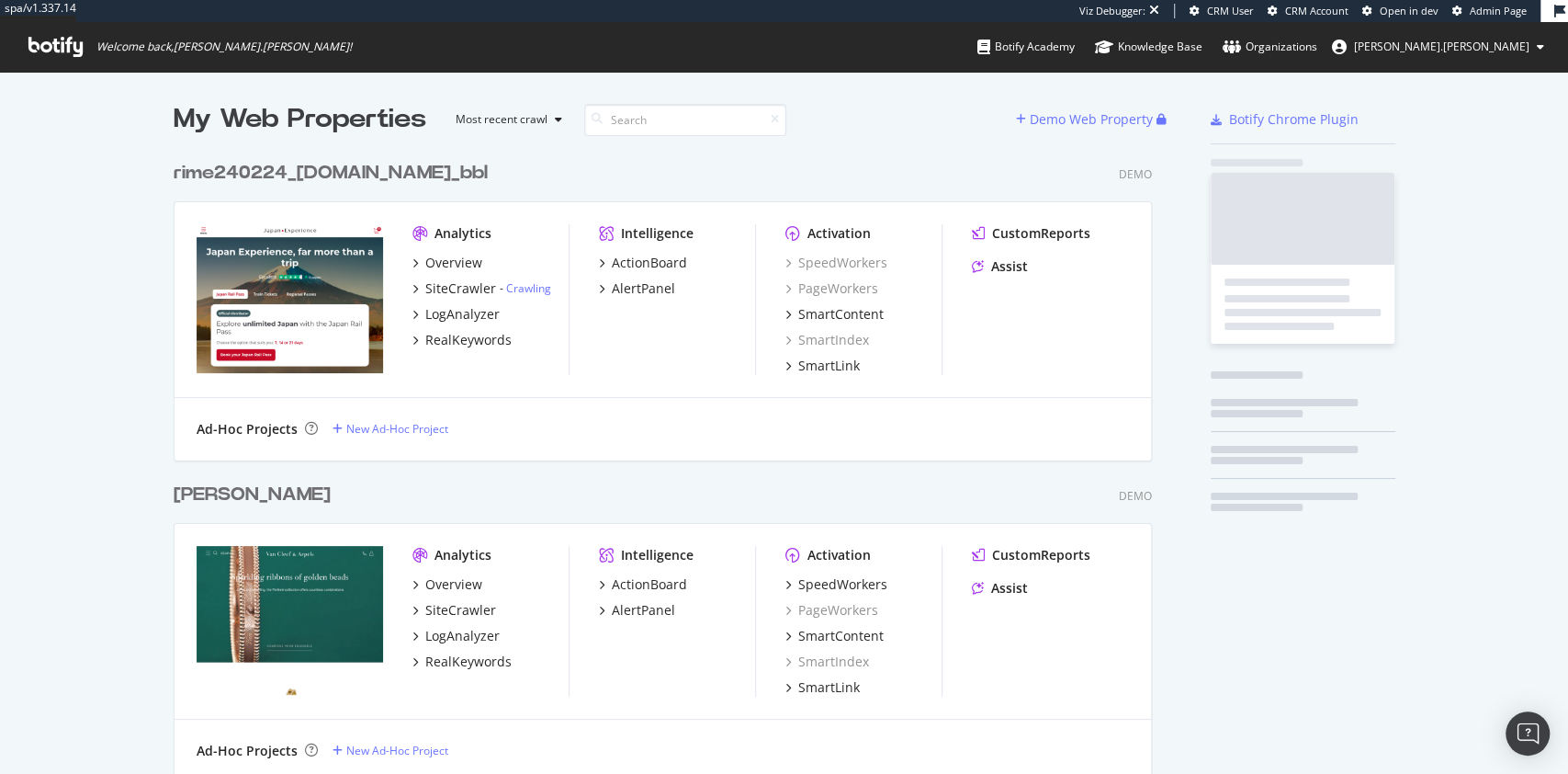
scroll to position [46406, 974]
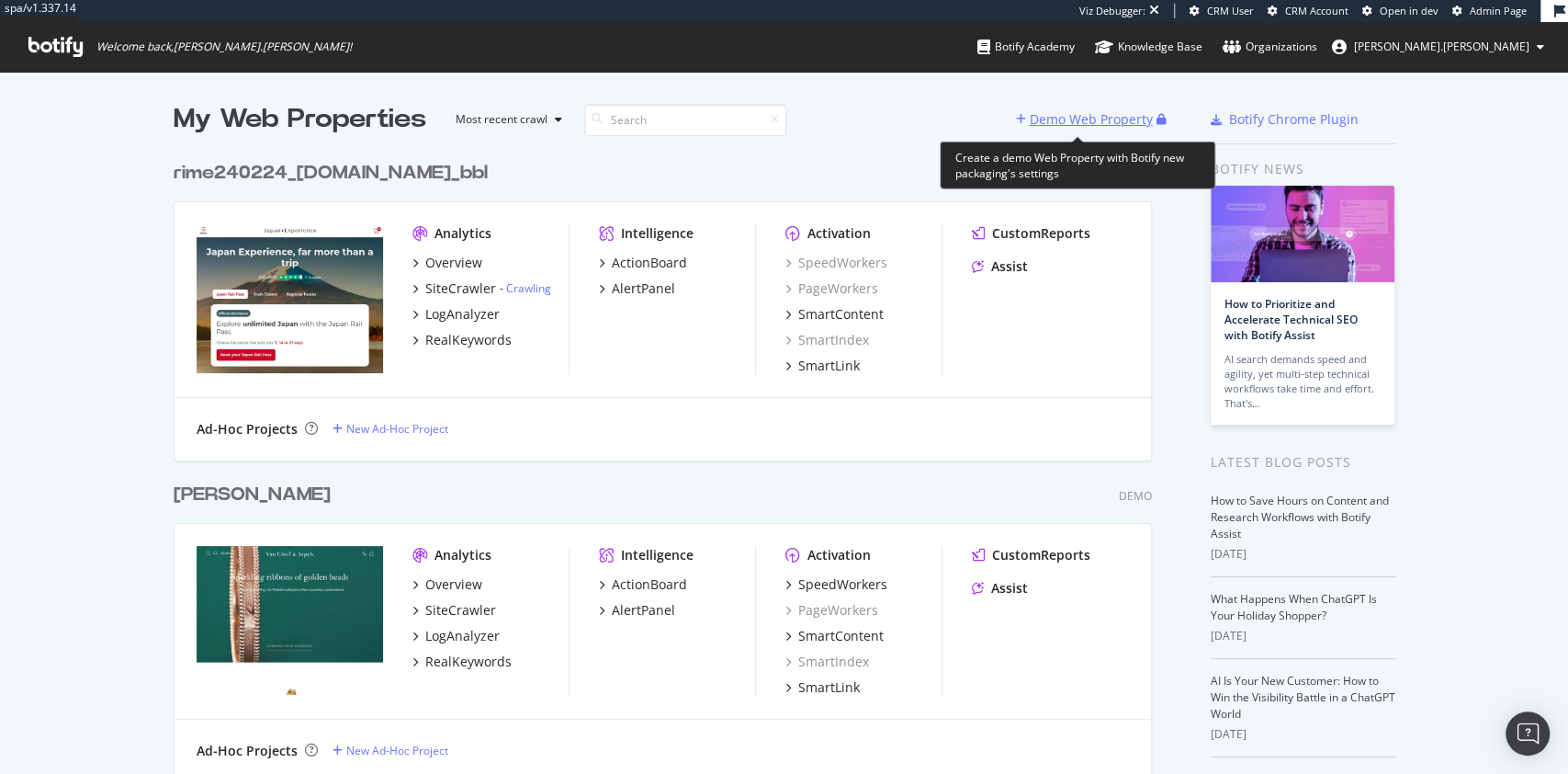
click at [1050, 111] on div "Demo Web Property" at bounding box center [1091, 119] width 123 height 18
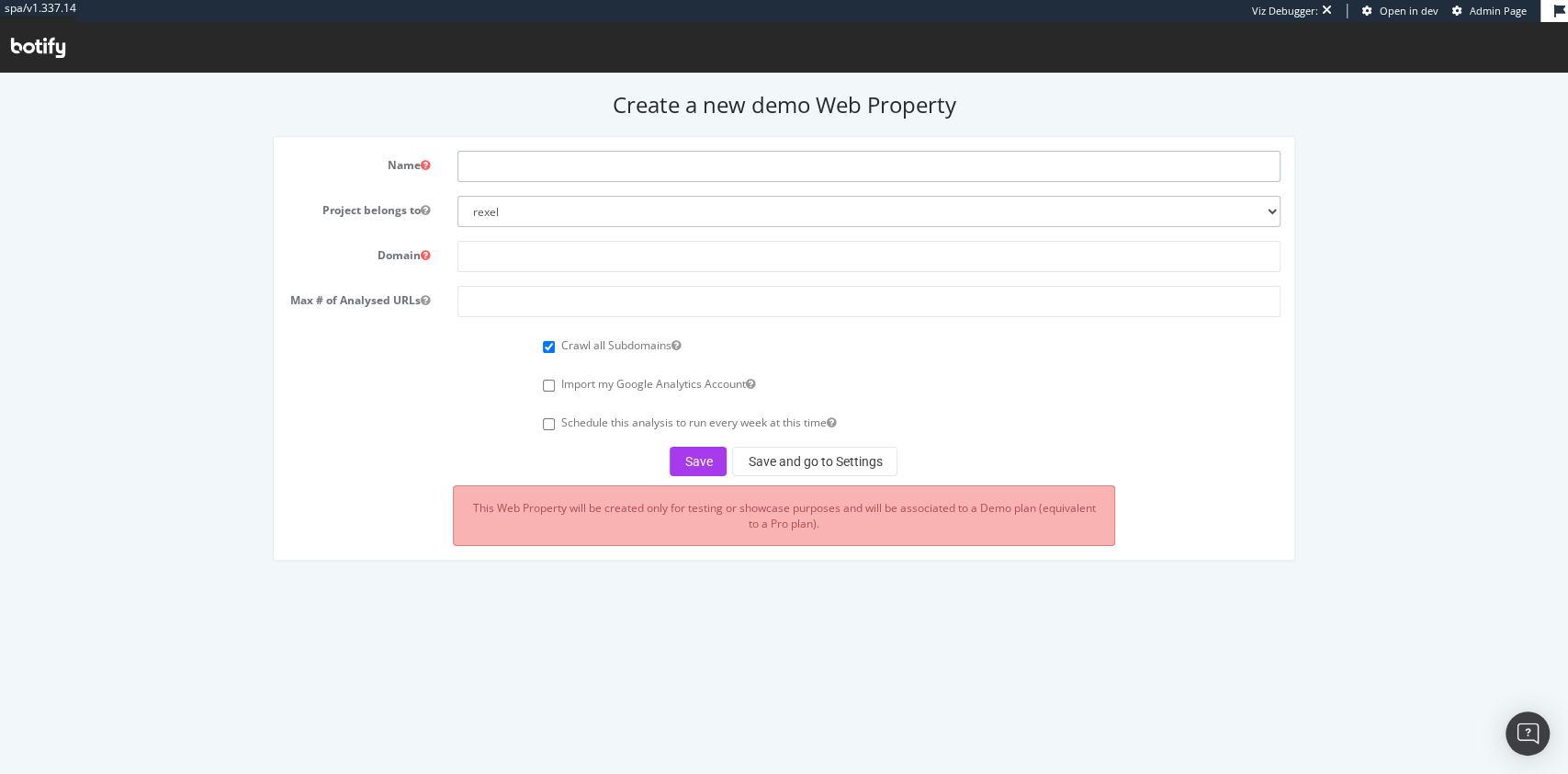
click at [719, 162] on input "text" at bounding box center [869, 166] width 823 height 31
type input "a"
type input "crawl sw [DOMAIN_NAME]"
click at [659, 223] on select "rexel euromaster0 monaco2024 apac-crawl-prospect uk-crawl-prospect us-crawl-pro…" at bounding box center [869, 211] width 823 height 31
select select "41186"
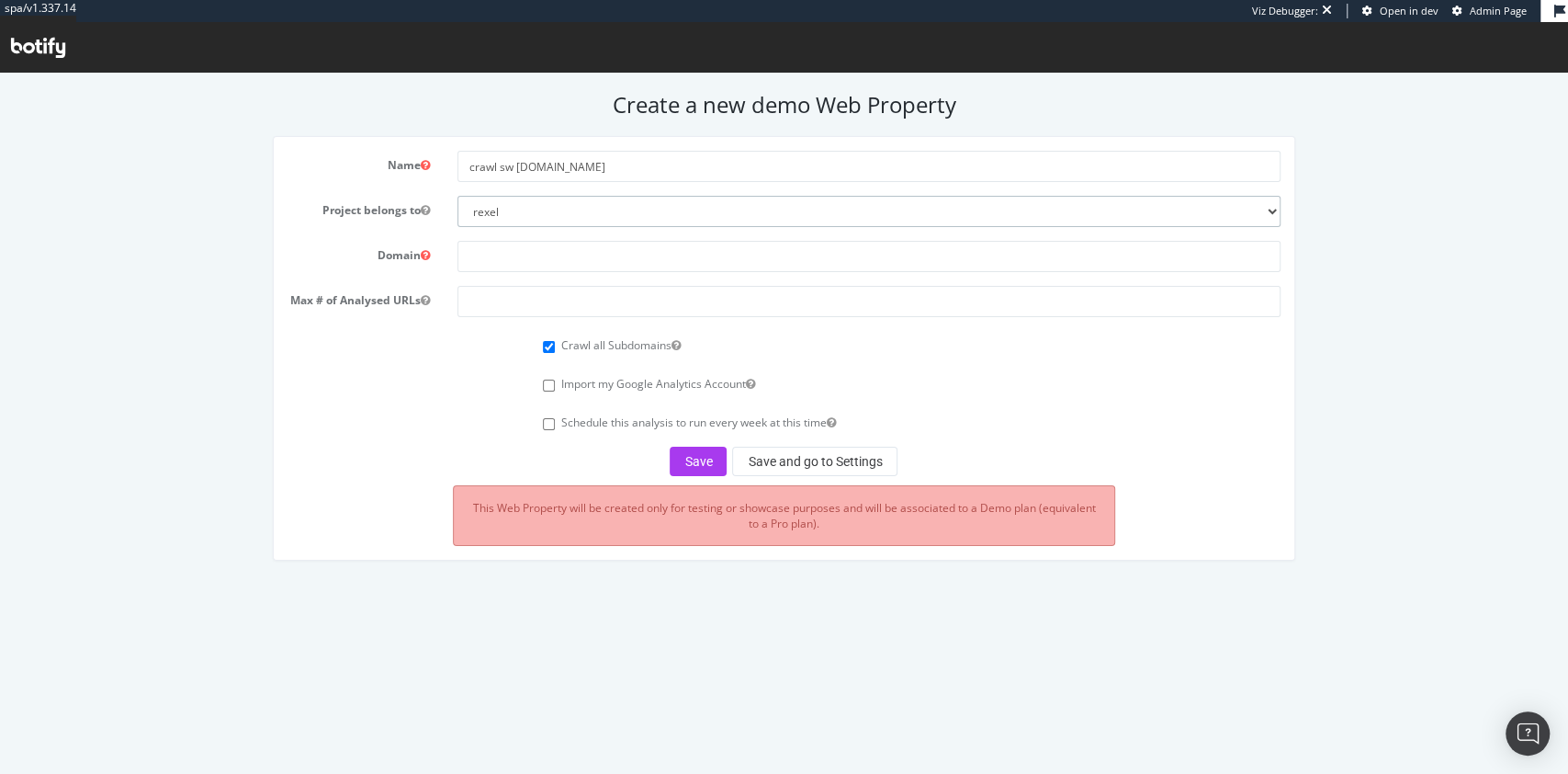
click at [458, 196] on select "rexel euromaster0 monaco2024 apac-crawl-prospect uk-crawl-prospect us-crawl-pro…" at bounding box center [869, 211] width 823 height 31
click at [559, 253] on input "text" at bounding box center [869, 256] width 823 height 31
type input "[DOMAIN_NAME]"
click at [508, 296] on input "number" at bounding box center [869, 302] width 823 height 31
type input "100"
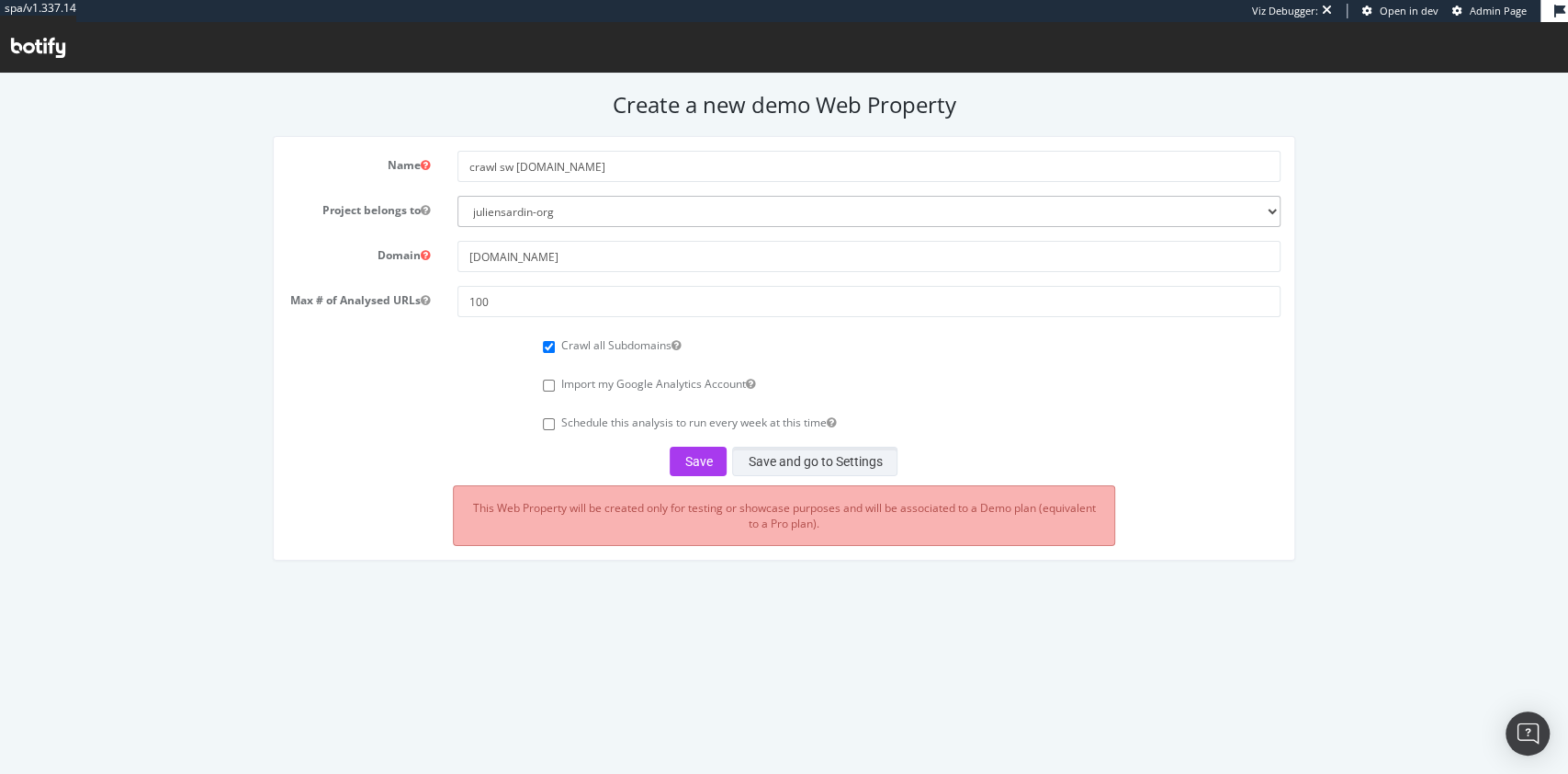
click at [828, 465] on button "Save and go to Settings" at bounding box center [815, 461] width 165 height 30
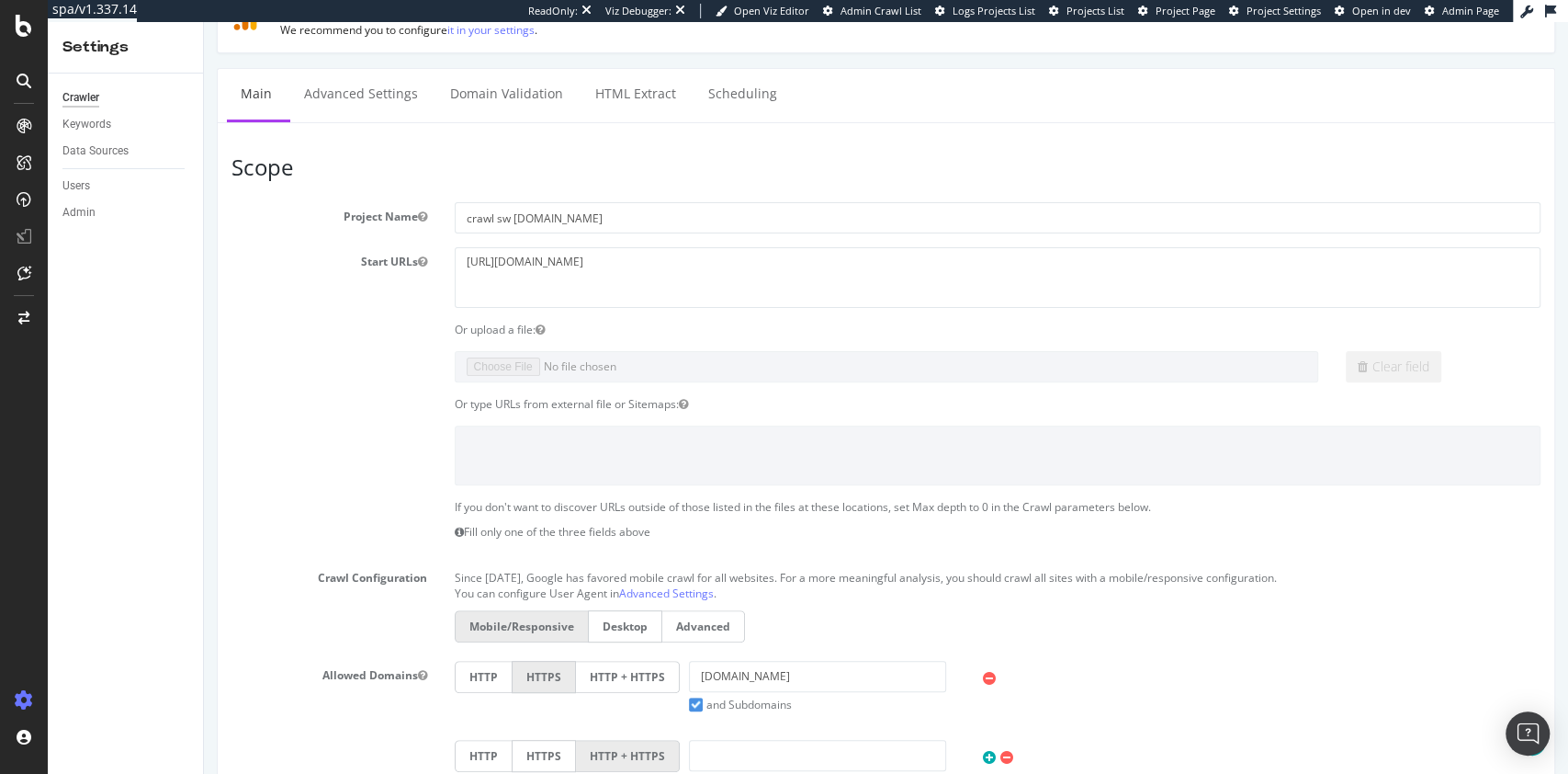
scroll to position [244, 0]
click at [642, 661] on label "HTTP + HTTPS" at bounding box center [628, 676] width 104 height 32
click at [204, 22] on input "HTTP + HTTPS" at bounding box center [204, 22] width 0 height 0
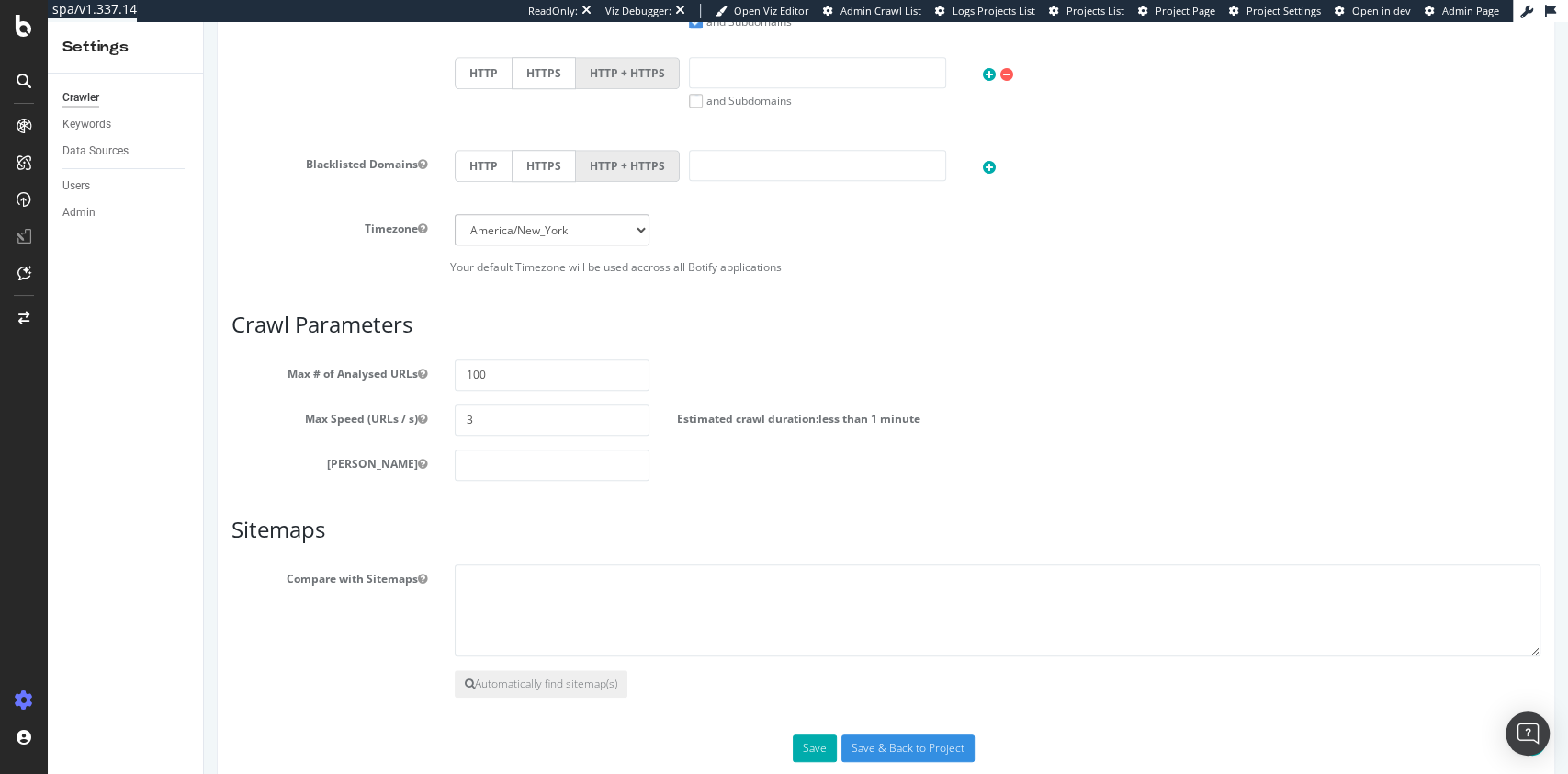
scroll to position [958, 0]
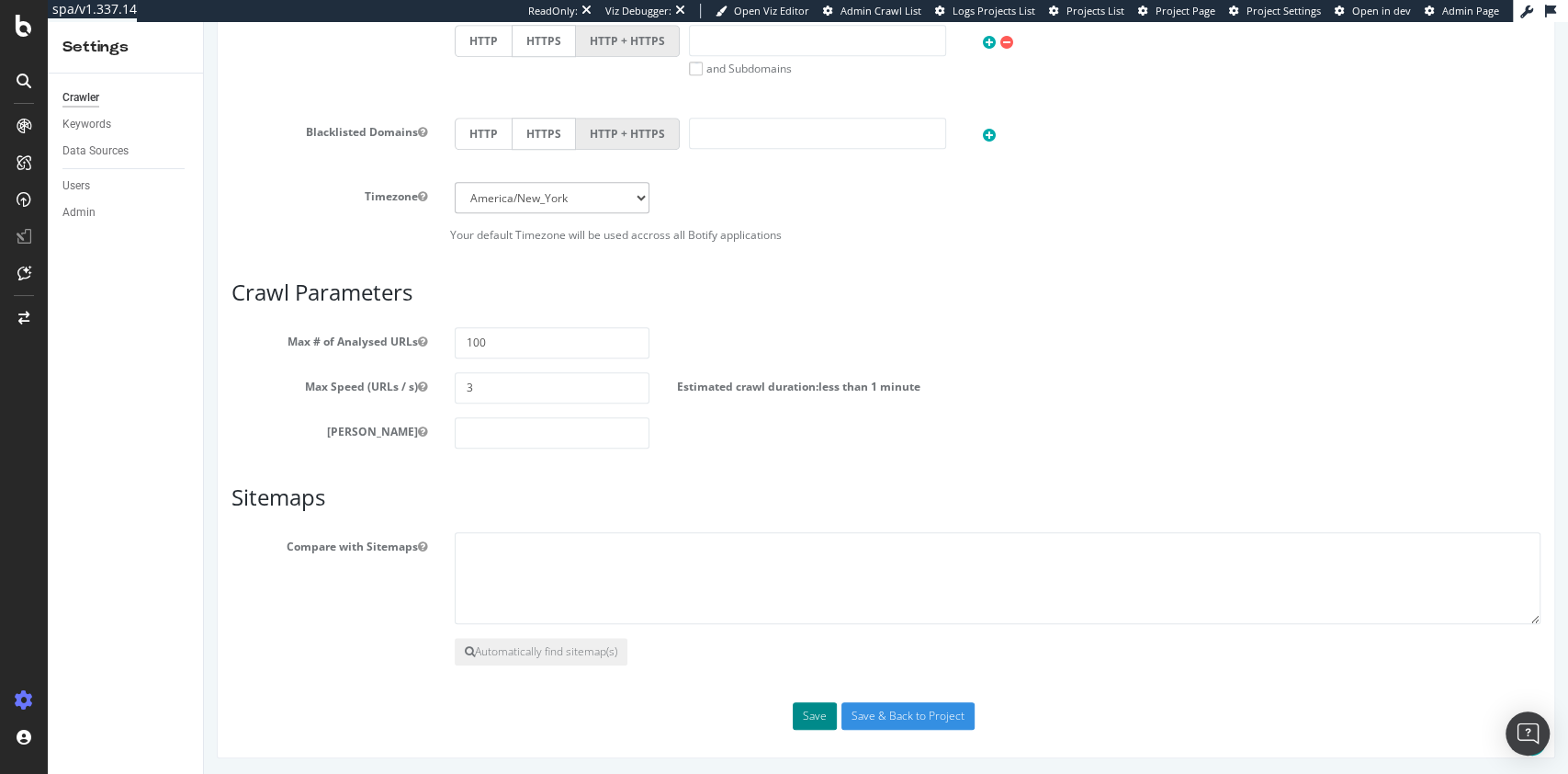
click at [815, 709] on button "Save" at bounding box center [815, 716] width 44 height 28
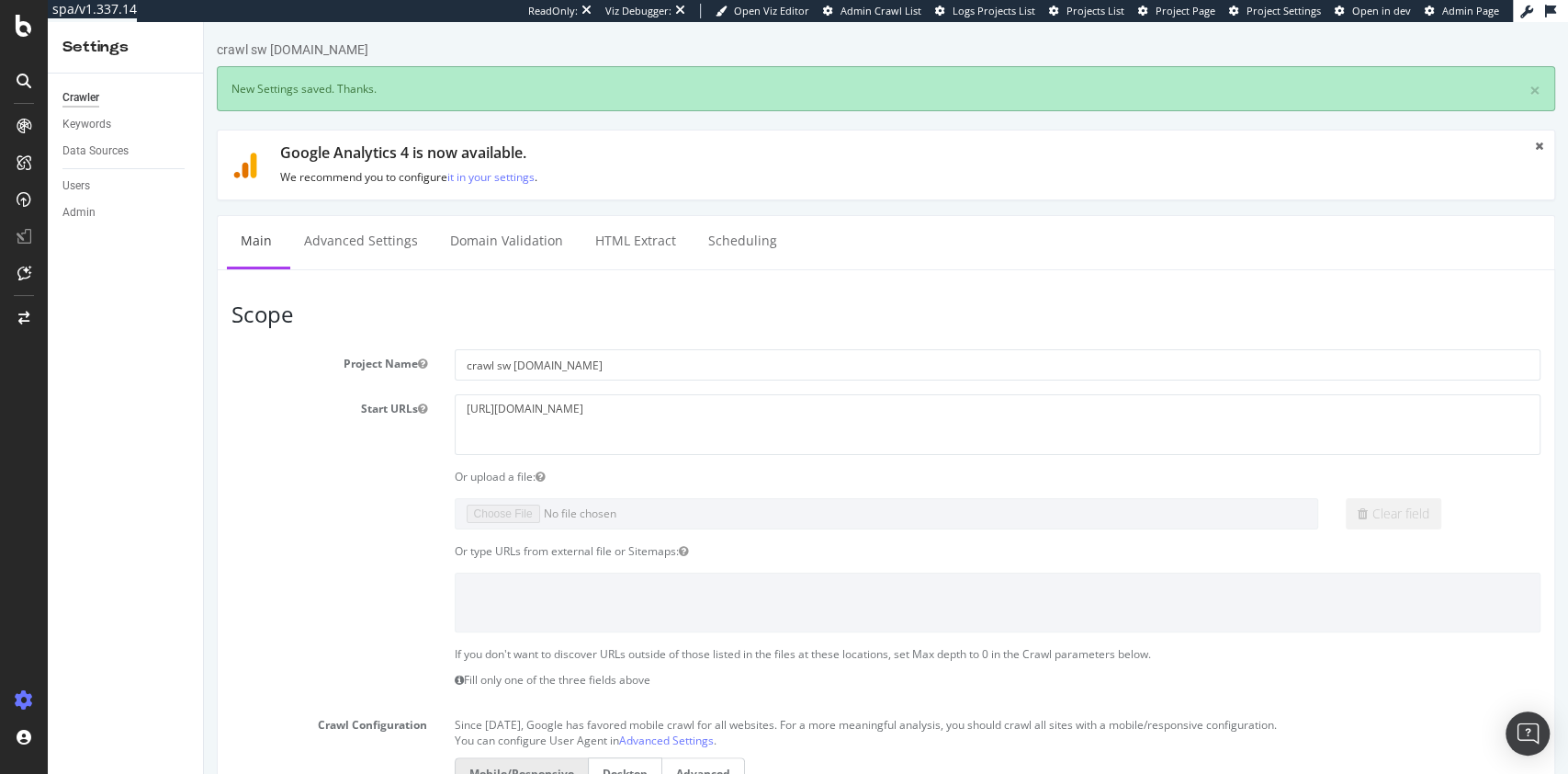
scroll to position [0, 0]
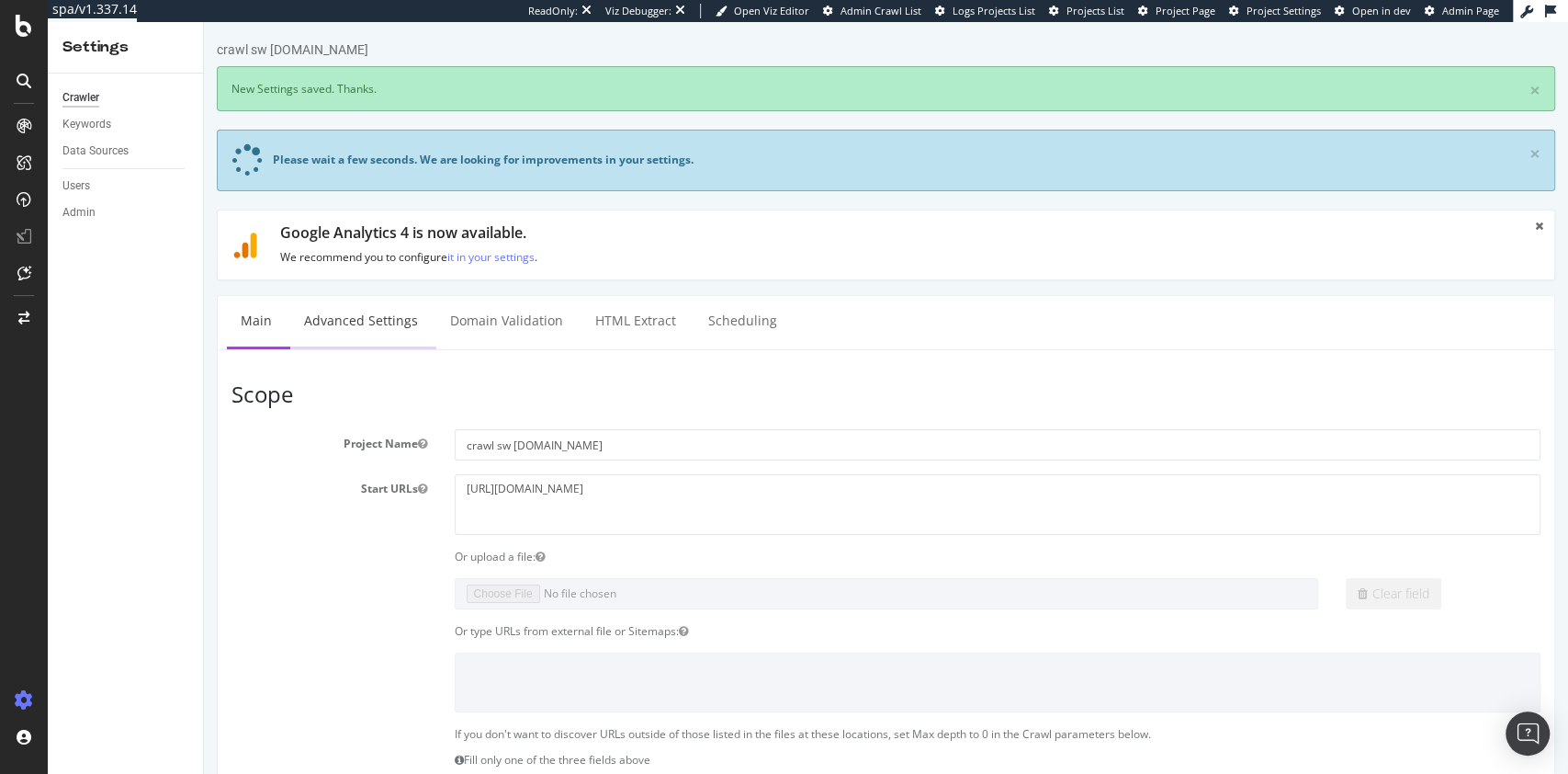
click at [368, 328] on link "Advanced Settings" at bounding box center [361, 321] width 141 height 51
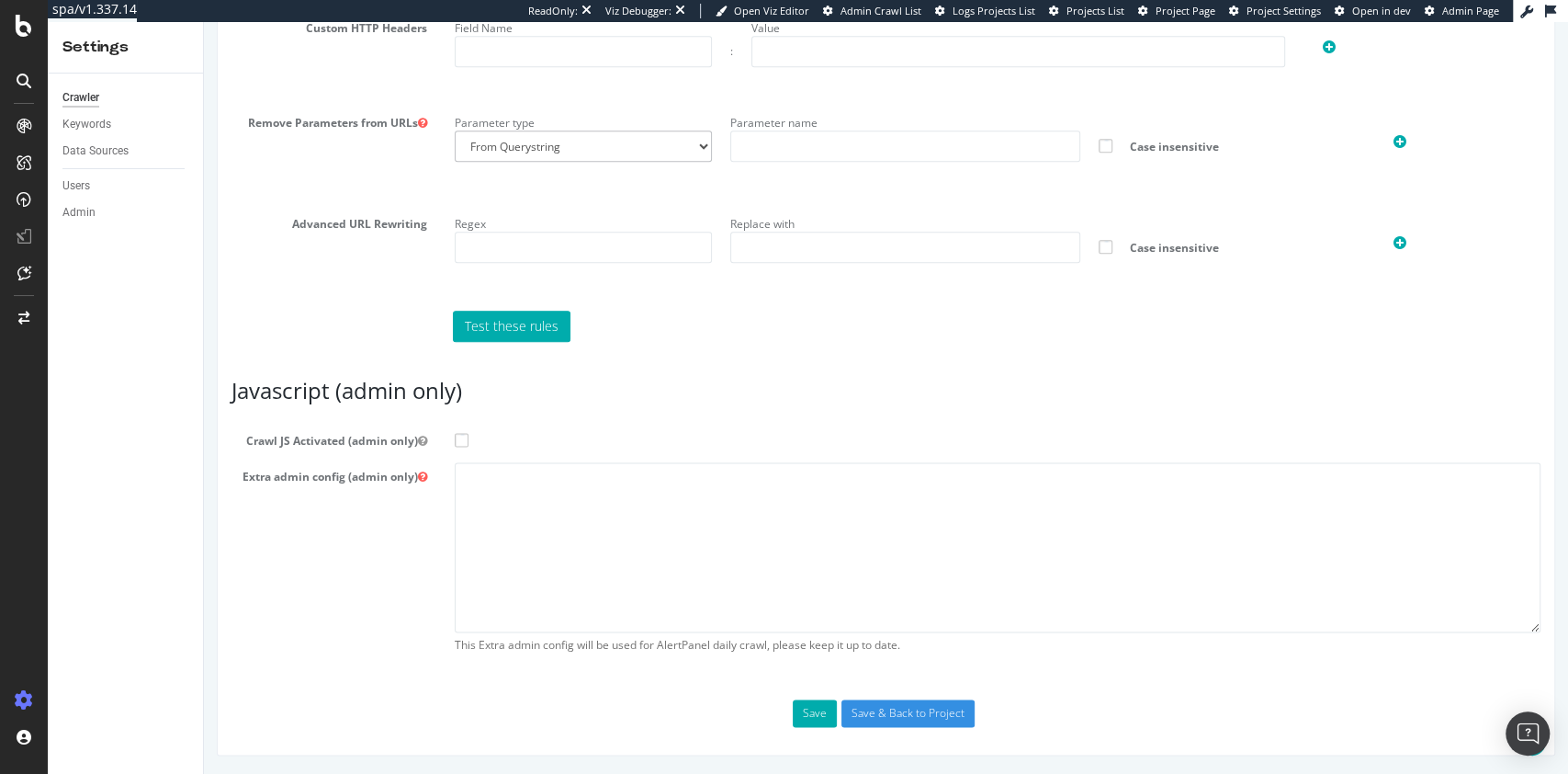
scroll to position [1368, 0]
click at [595, 507] on textarea at bounding box center [998, 547] width 1086 height 170
paste textarea "{ "flags": [ "cube", "prr_retry_on_client_error" ], "beta": { "pap_mini_rules":…"
type textarea "{ "flags": [ "cube", "prr_retry_on_client_error" ], "beta": { "pap_mini_rules":…"
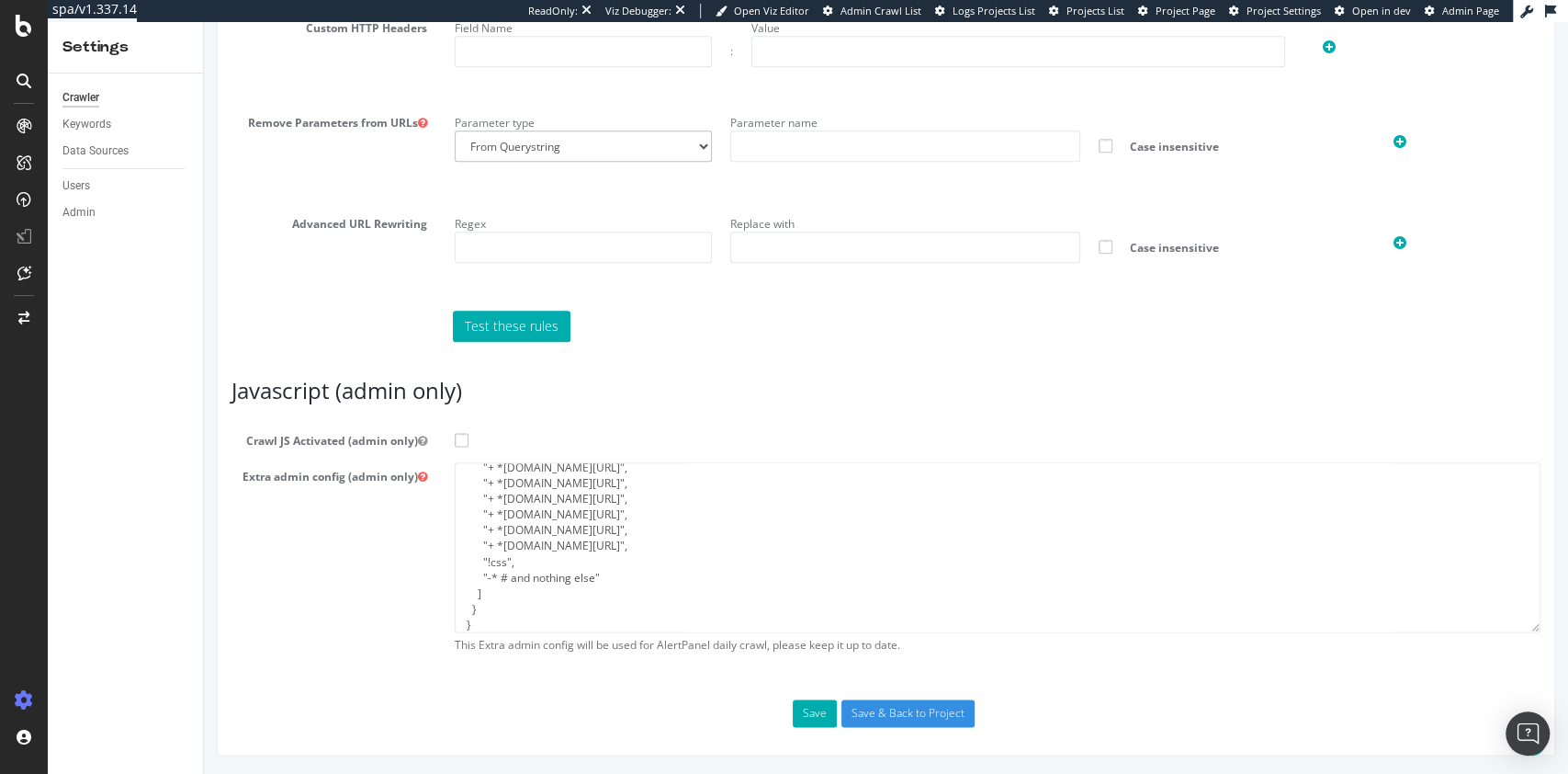
click at [459, 439] on span at bounding box center [462, 440] width 13 height 13
click at [204, 22] on input "Crawl JS Activated (admin only)" at bounding box center [204, 22] width 0 height 0
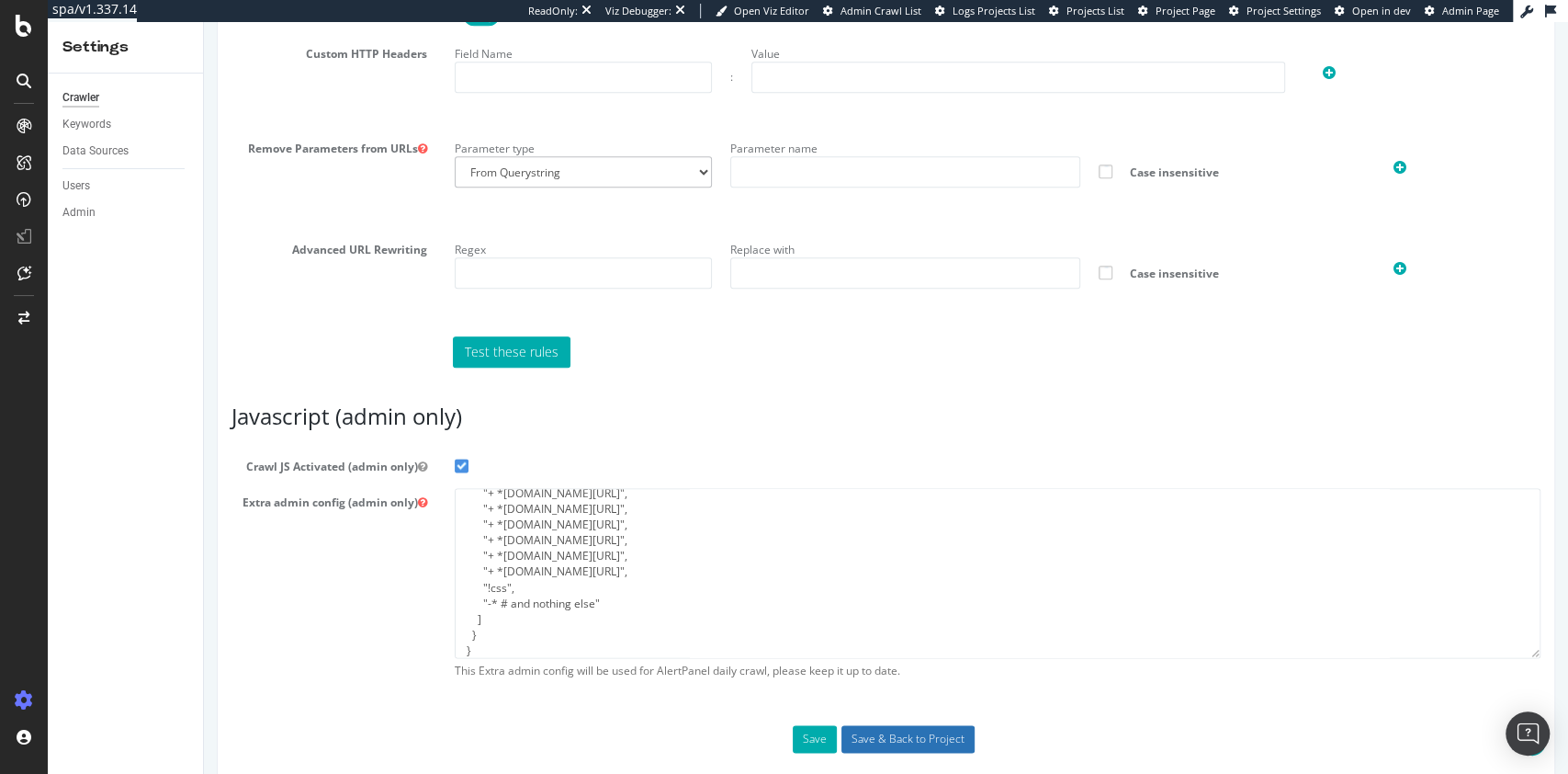
scroll to position [1368, 0]
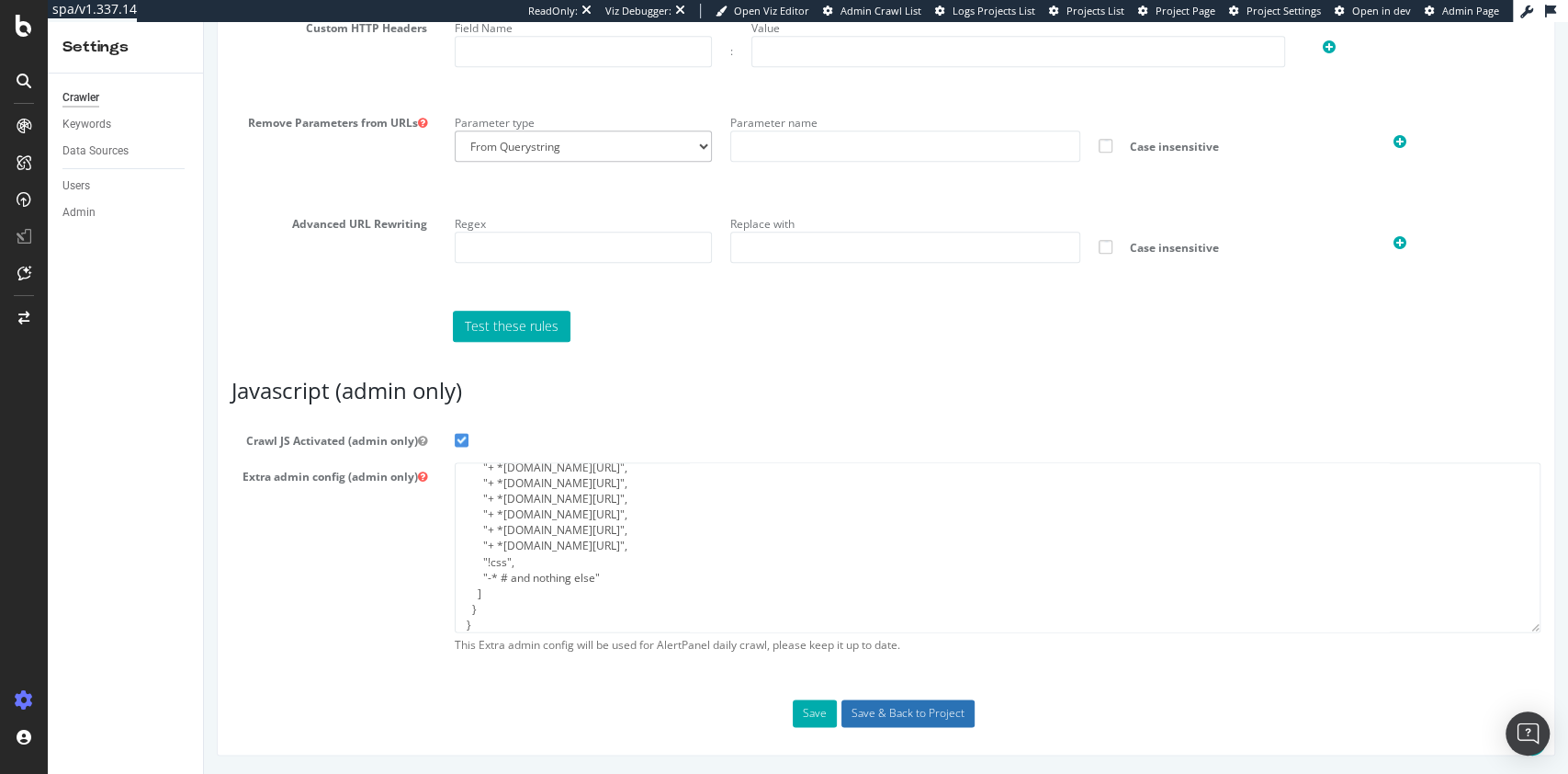
click at [931, 709] on input "Save & Back to Project" at bounding box center [908, 713] width 134 height 28
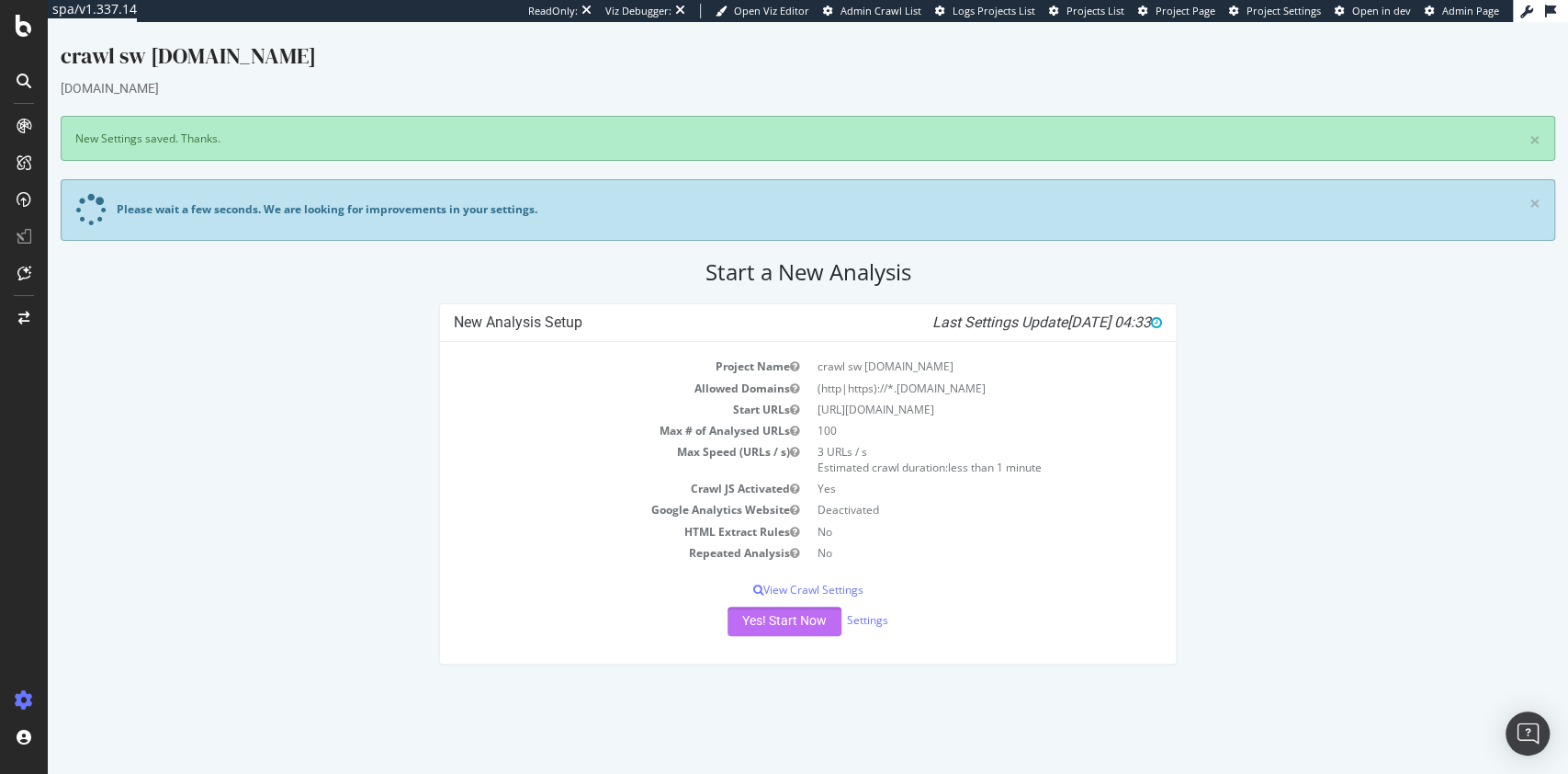
click at [801, 614] on button "Yes! Start Now" at bounding box center [784, 621] width 113 height 30
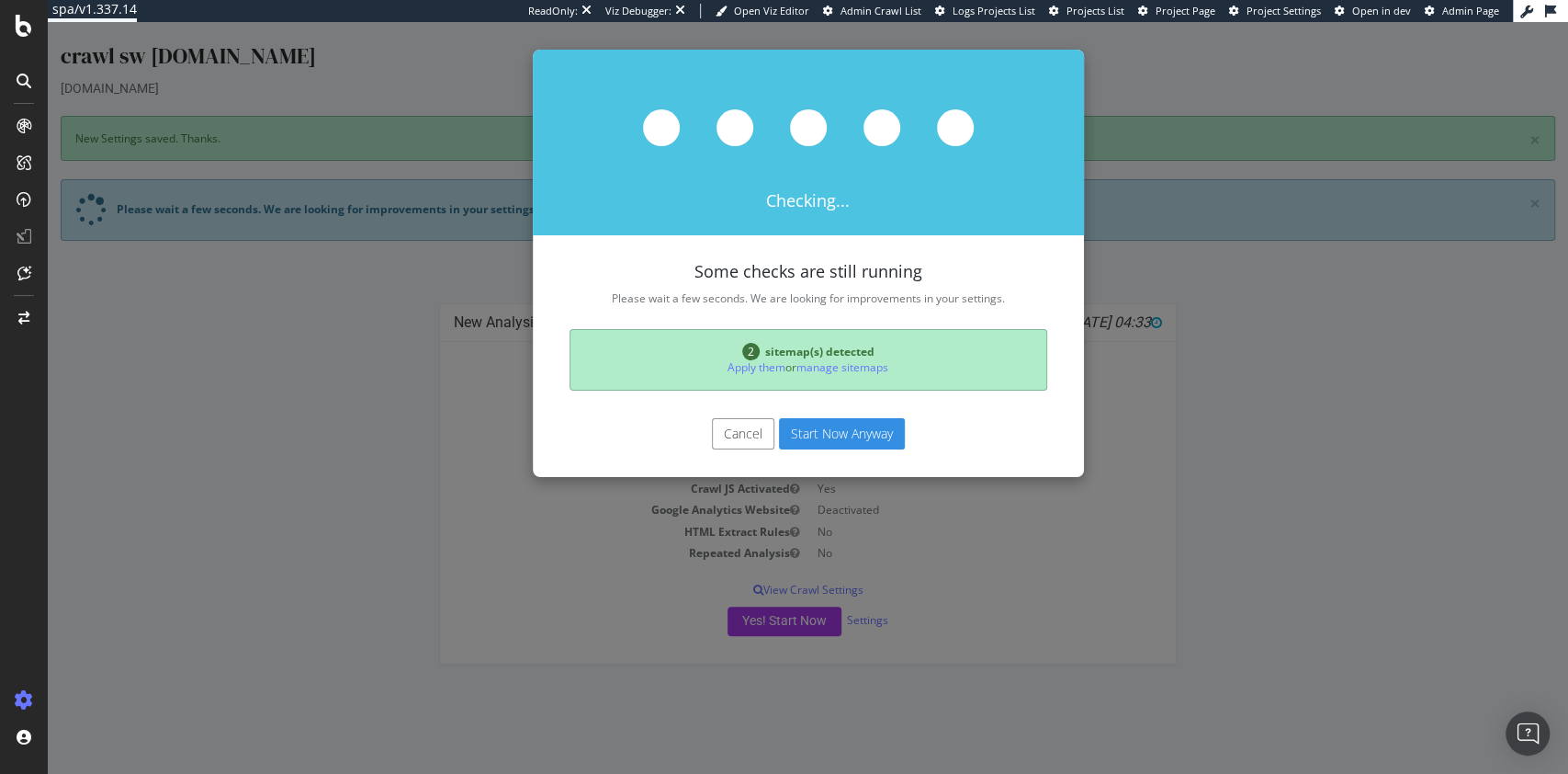
click at [845, 437] on button "Start Now Anyway" at bounding box center [842, 433] width 126 height 31
